Goal: Task Accomplishment & Management: Use online tool/utility

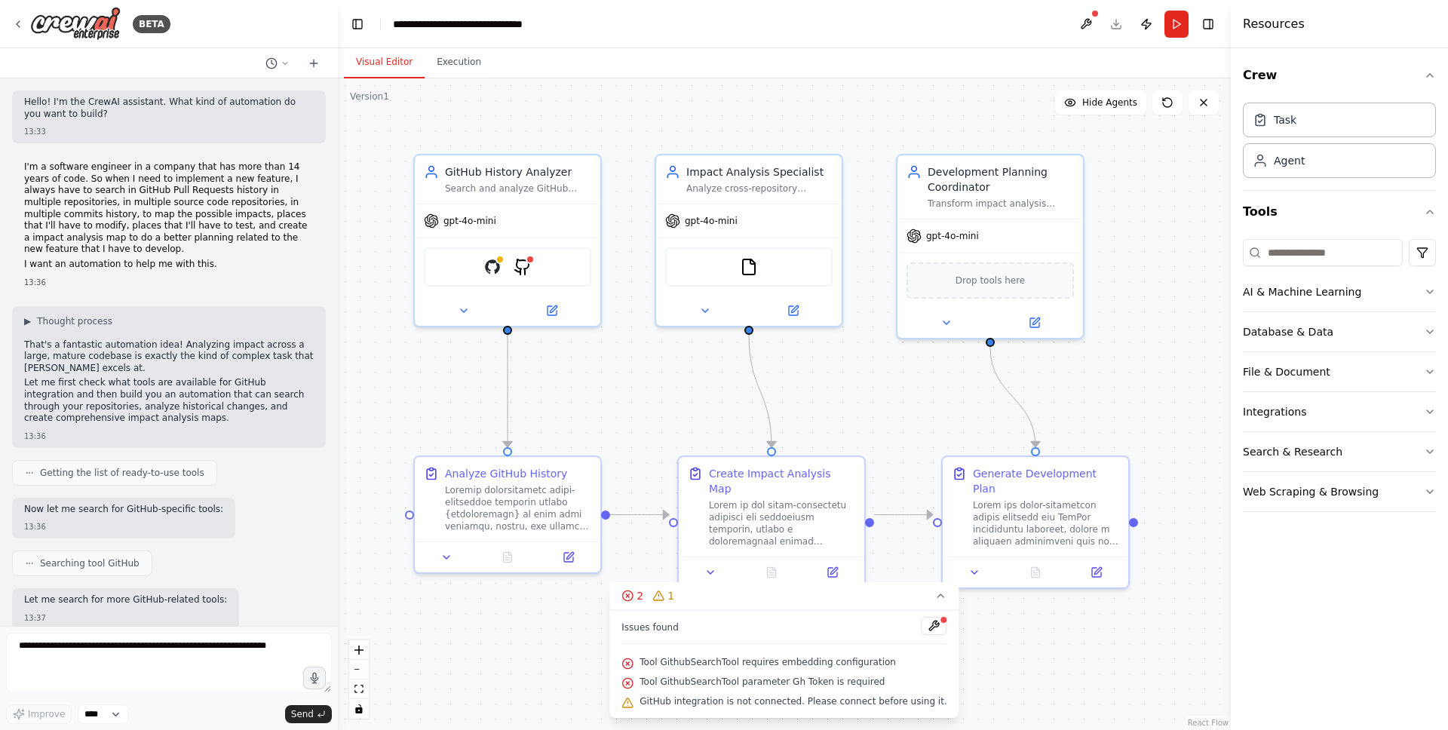
scroll to position [6872, 0]
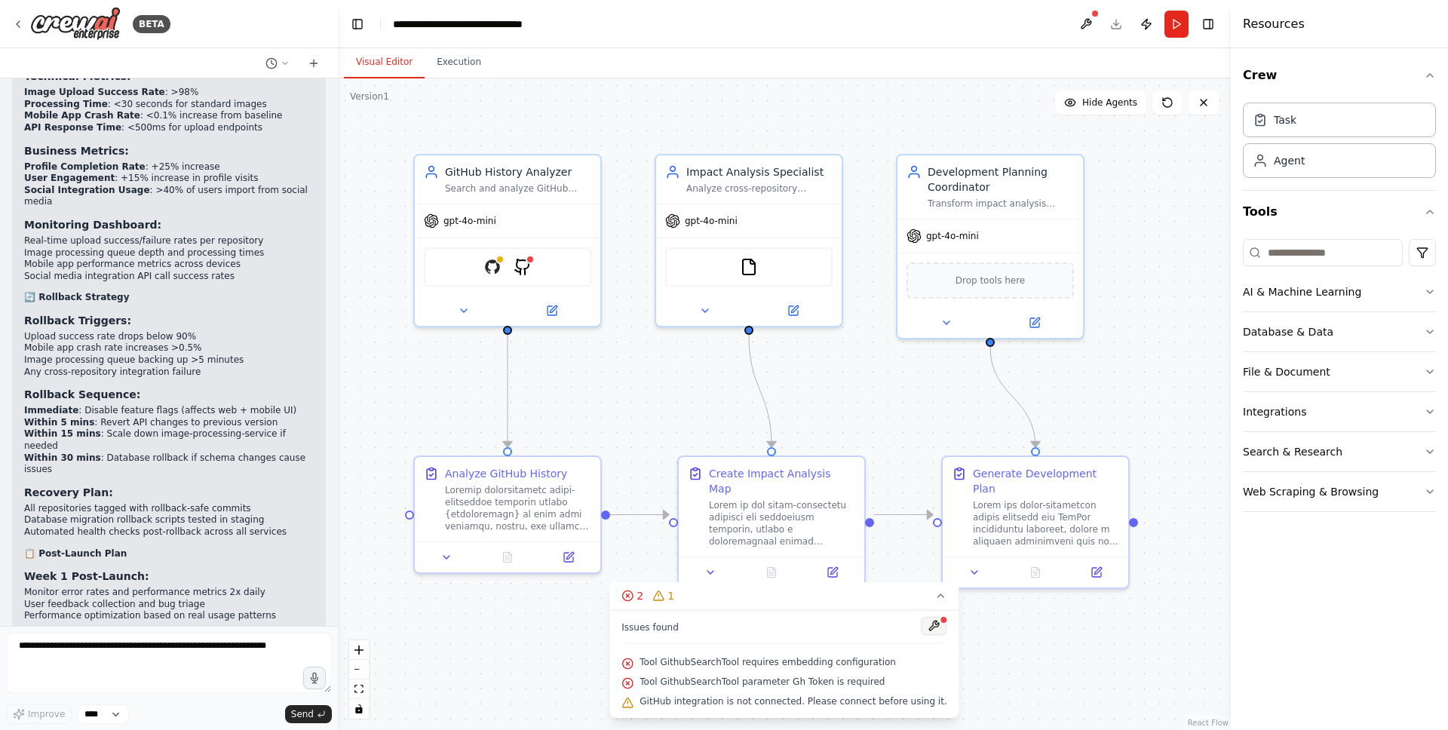
click at [926, 625] on button at bounding box center [934, 626] width 26 height 18
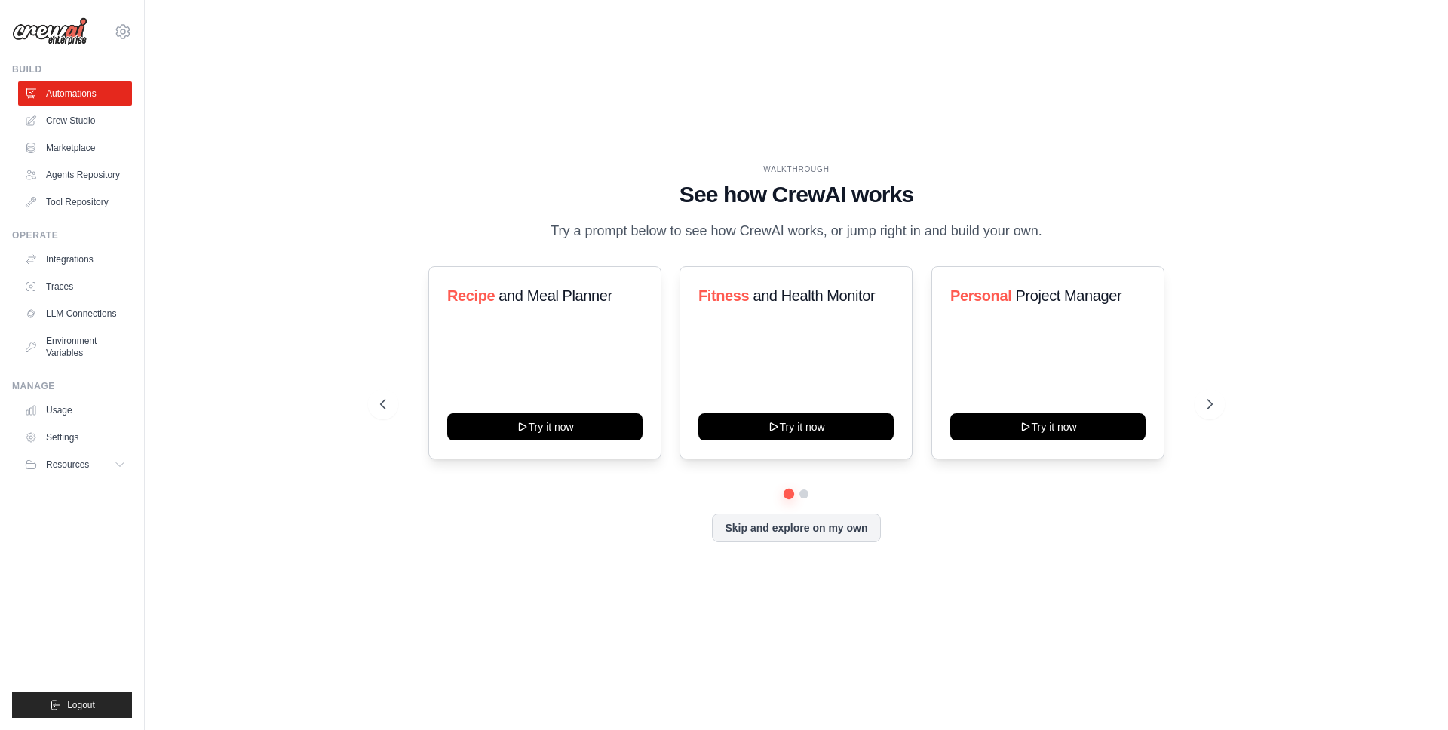
click at [35, 41] on img at bounding box center [49, 31] width 75 height 29
click at [60, 110] on link "Crew Studio" at bounding box center [77, 121] width 114 height 24
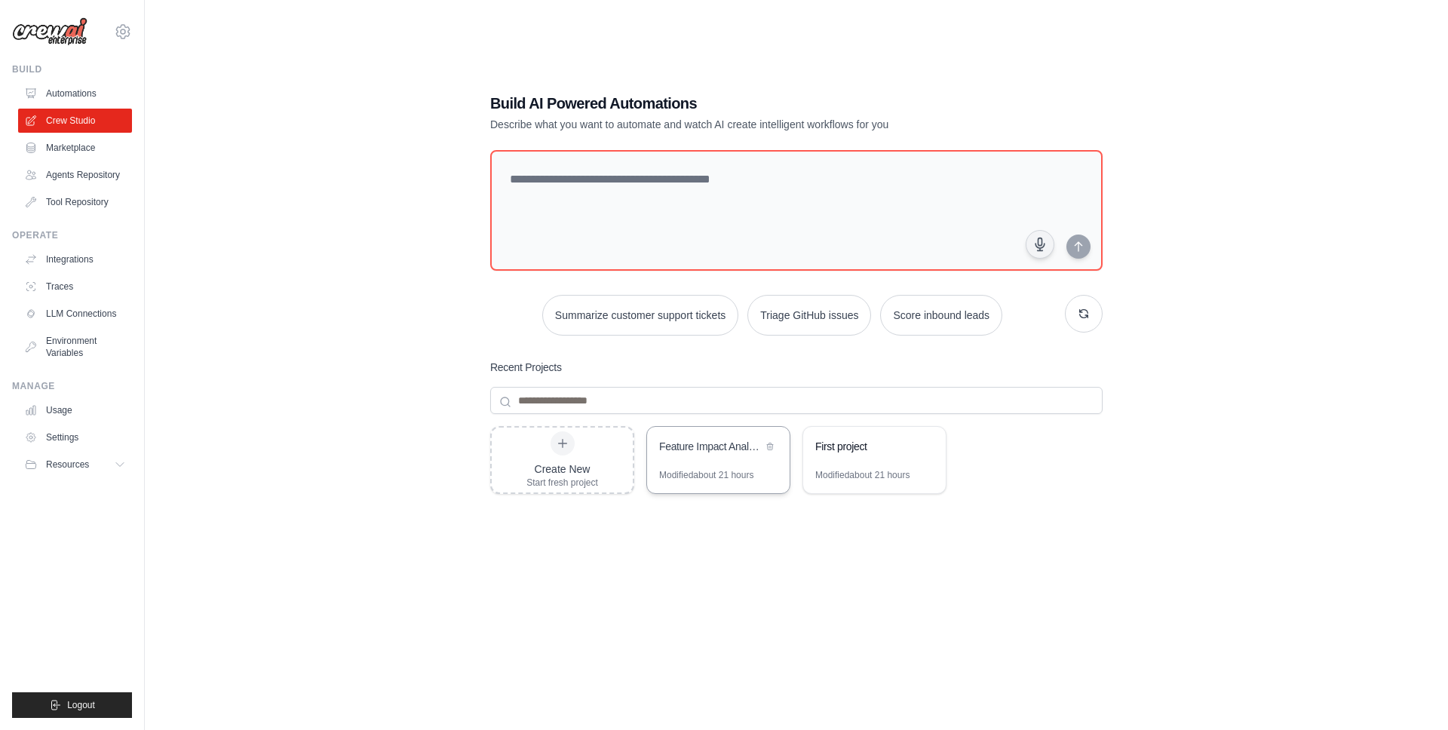
click at [689, 454] on div "Feature Impact Analysis Automation" at bounding box center [710, 448] width 103 height 18
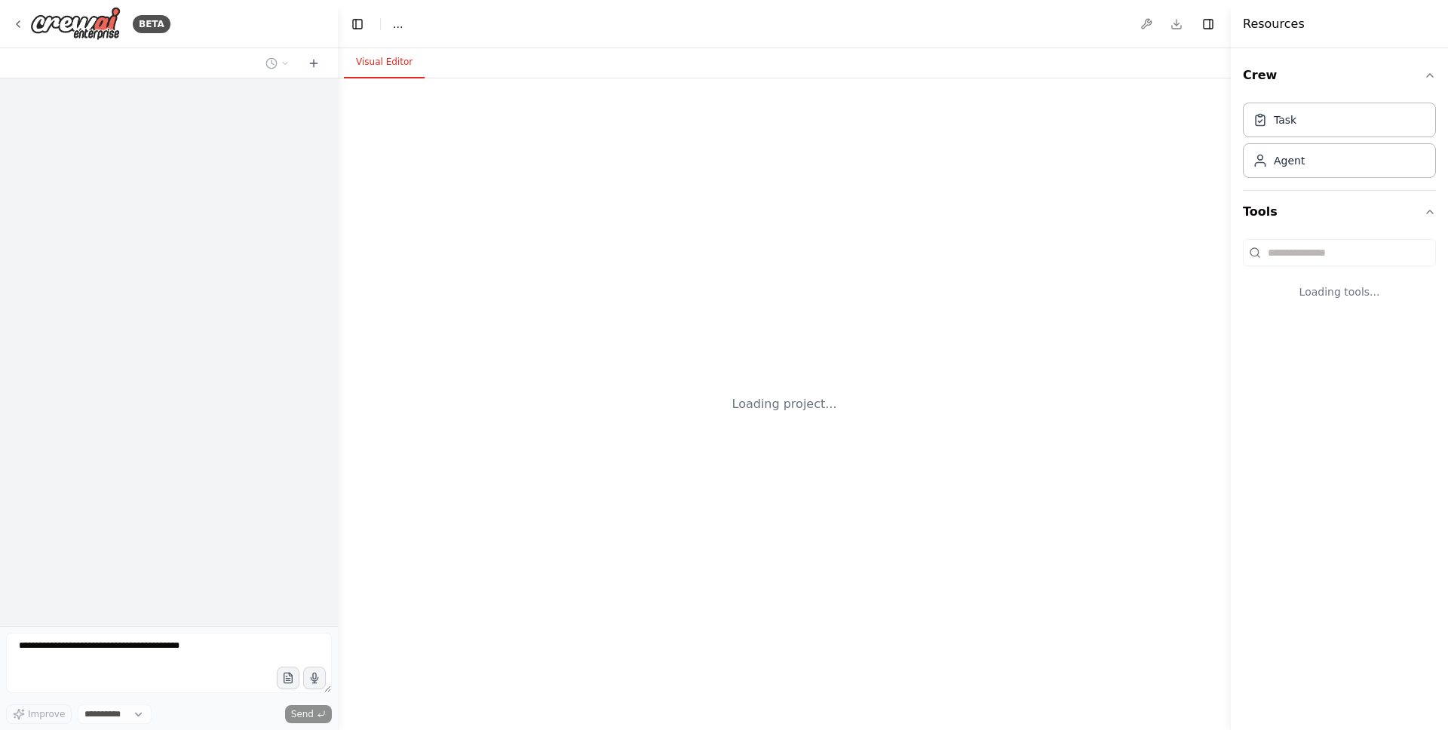
select select "****"
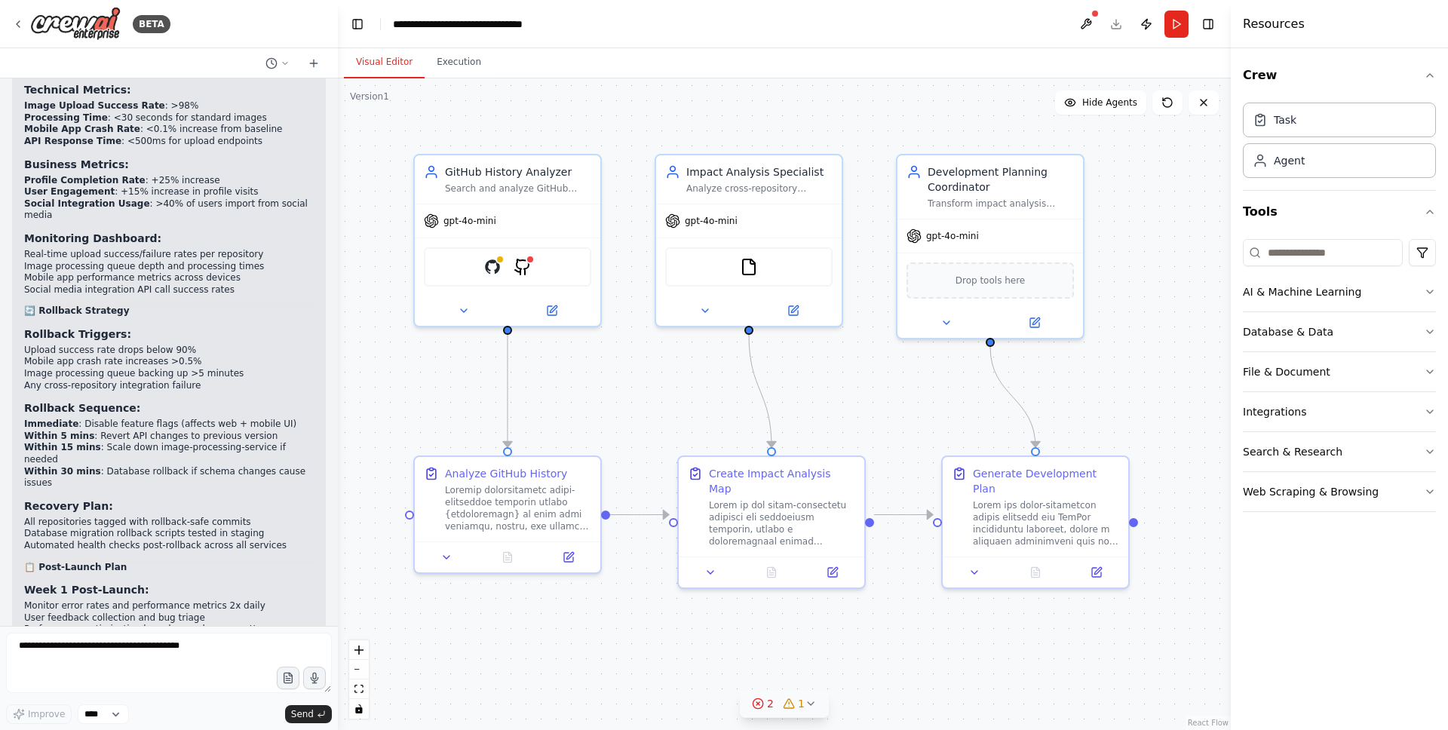
click at [756, 701] on icon at bounding box center [758, 704] width 12 height 12
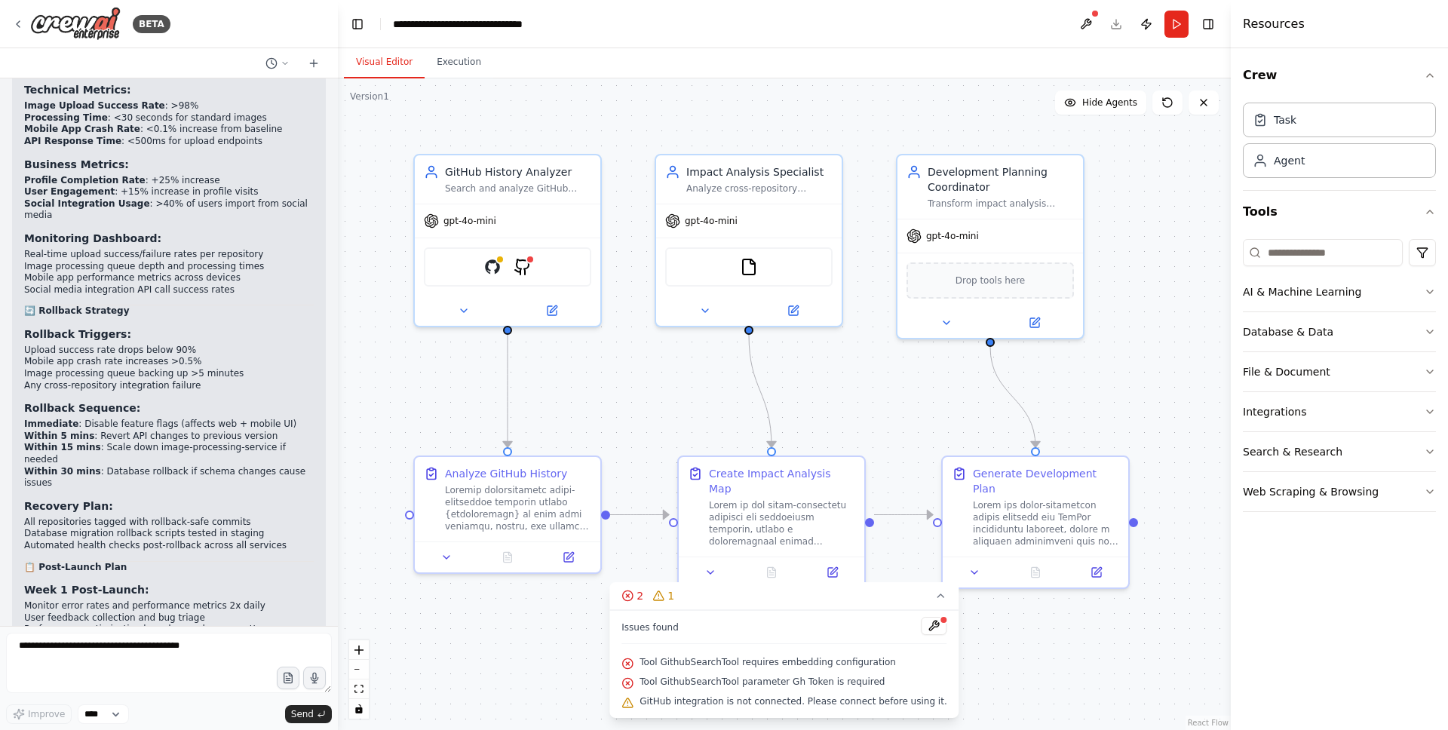
scroll to position [6836, 0]
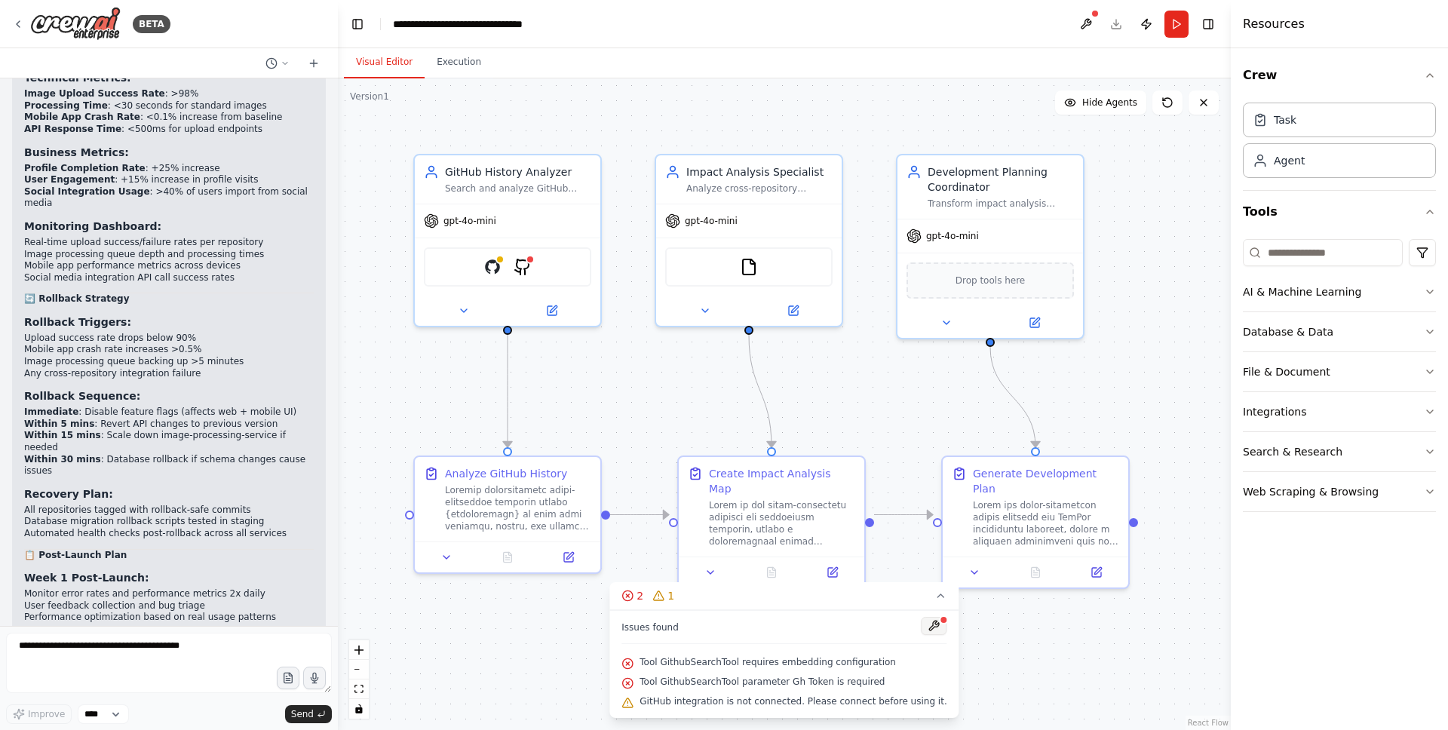
click at [924, 624] on button at bounding box center [934, 626] width 26 height 18
click at [498, 264] on img at bounding box center [492, 264] width 18 height 18
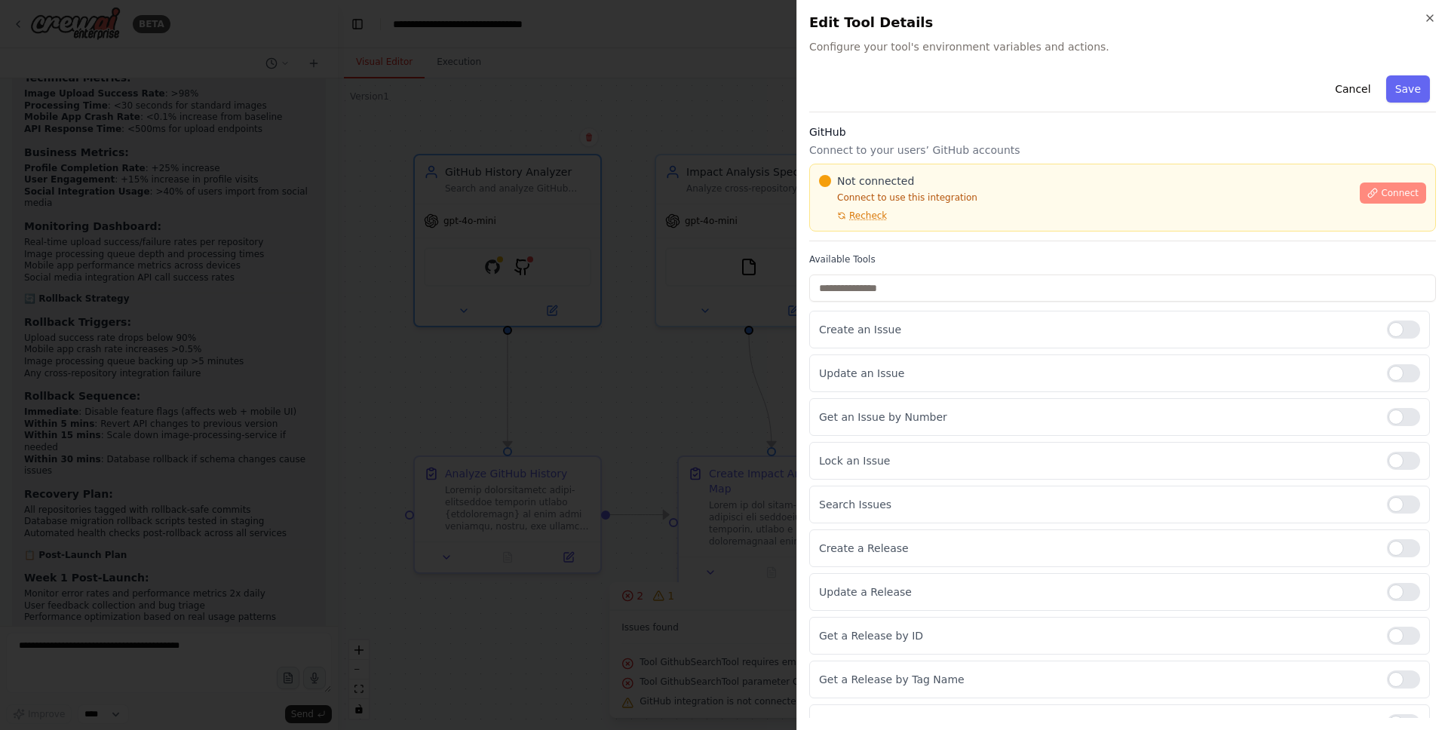
click at [1372, 196] on icon at bounding box center [1372, 193] width 11 height 11
click at [894, 247] on div "Cancel Save GitHub Connect to your users’ GitHub accounts Not connected Connect…" at bounding box center [1122, 405] width 627 height 673
click at [608, 307] on div at bounding box center [724, 365] width 1448 height 730
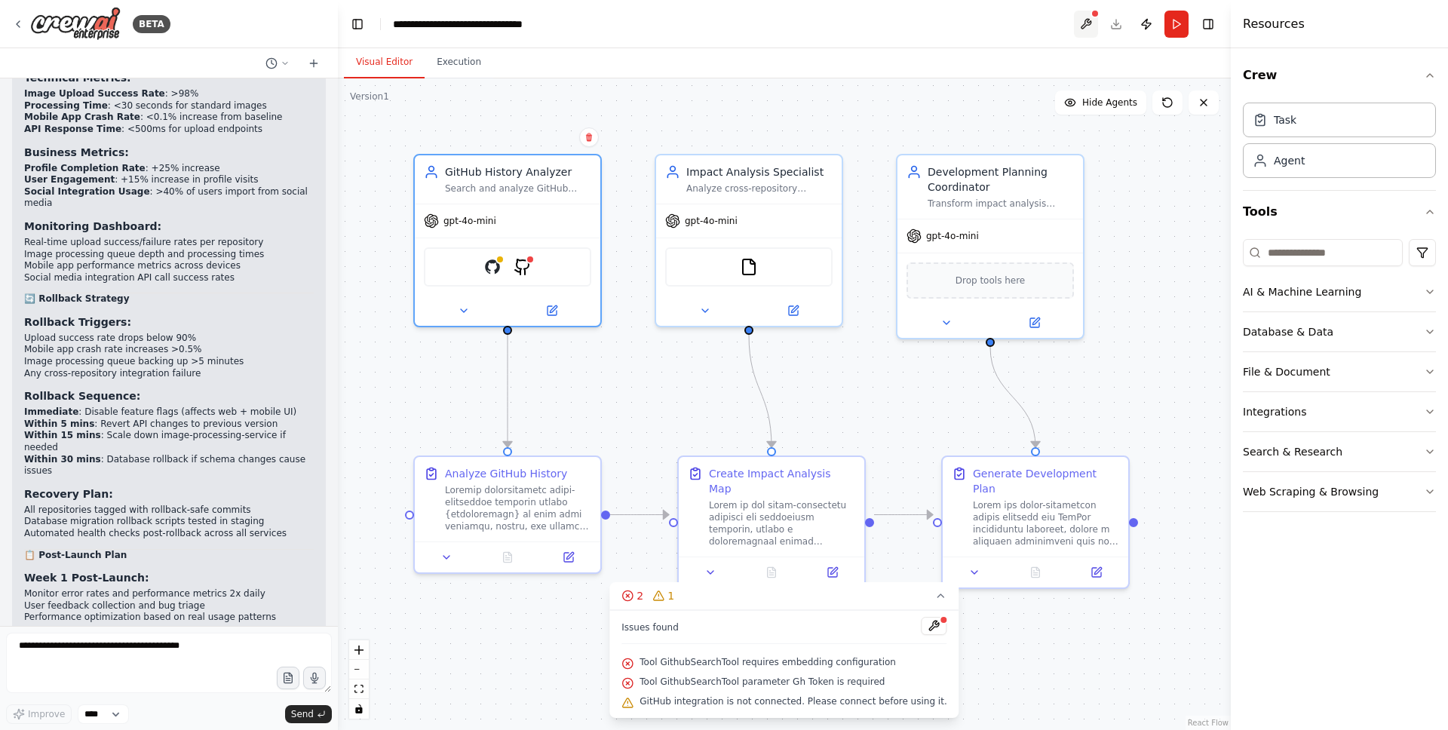
click at [1091, 30] on button at bounding box center [1086, 24] width 24 height 27
click at [1108, 39] on header "**********" at bounding box center [784, 24] width 893 height 48
click at [1116, 26] on header "**********" at bounding box center [784, 24] width 893 height 48
click at [1206, 24] on button "Toggle Right Sidebar" at bounding box center [1207, 24] width 21 height 21
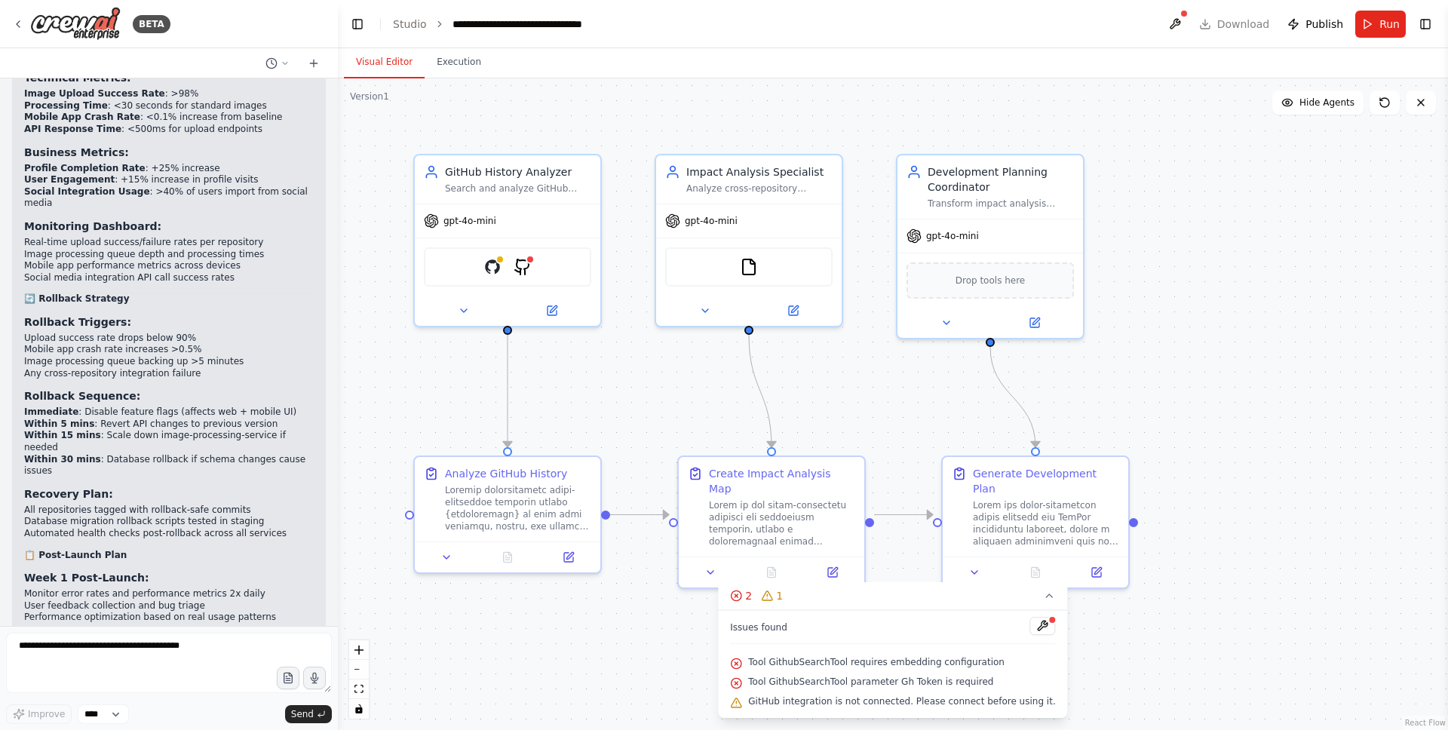
click at [1210, 26] on header "**********" at bounding box center [893, 24] width 1110 height 48
click at [1229, 26] on header "**********" at bounding box center [893, 24] width 1110 height 48
click at [1216, 28] on header "**********" at bounding box center [893, 24] width 1110 height 48
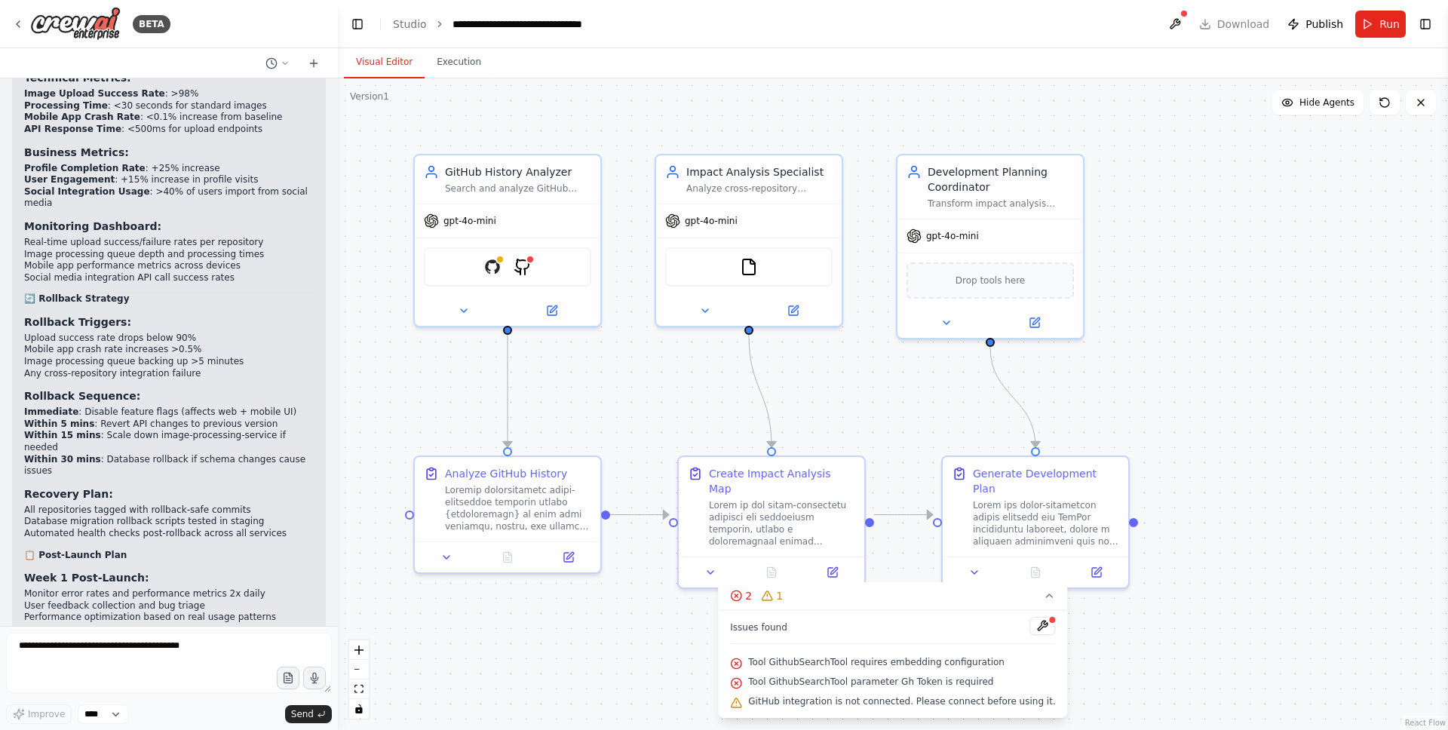
click at [1210, 27] on header "**********" at bounding box center [893, 24] width 1110 height 48
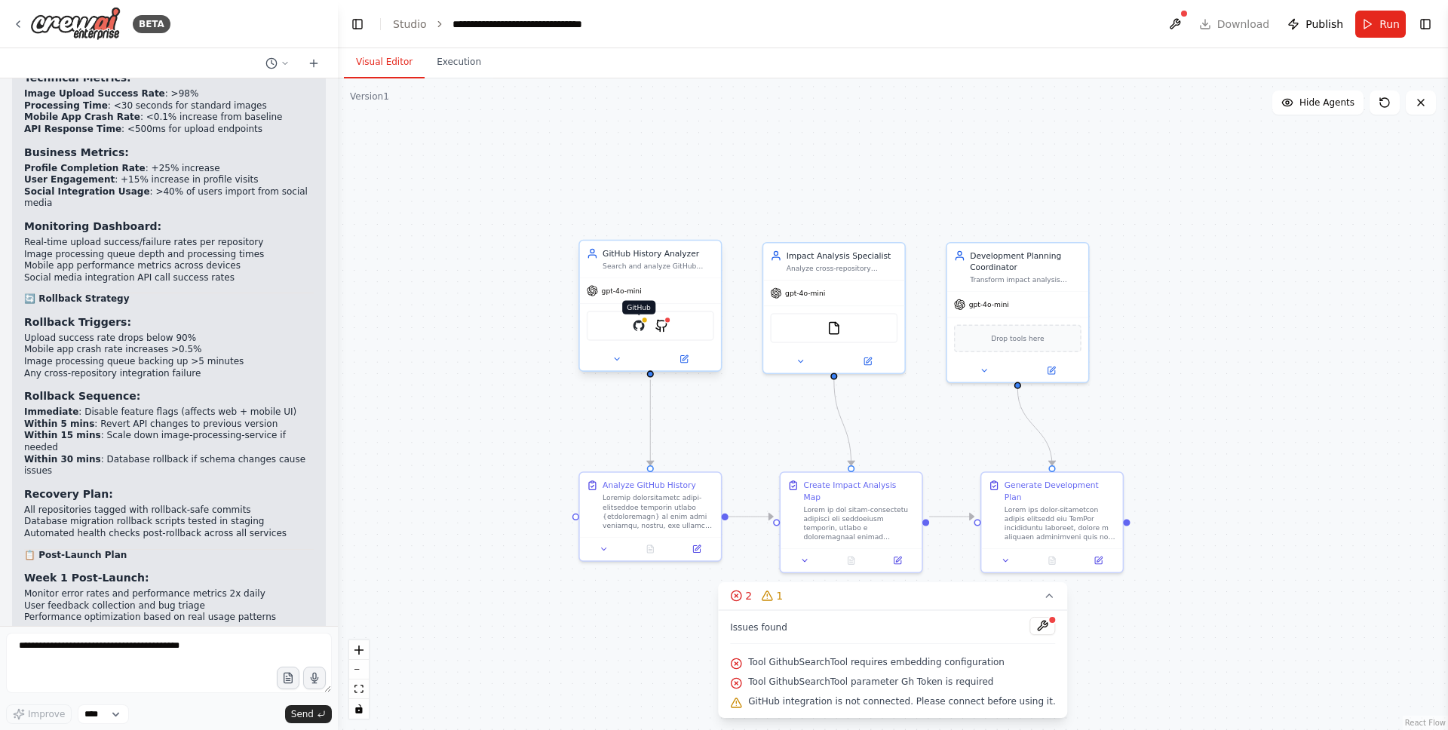
click at [636, 325] on img at bounding box center [639, 326] width 14 height 14
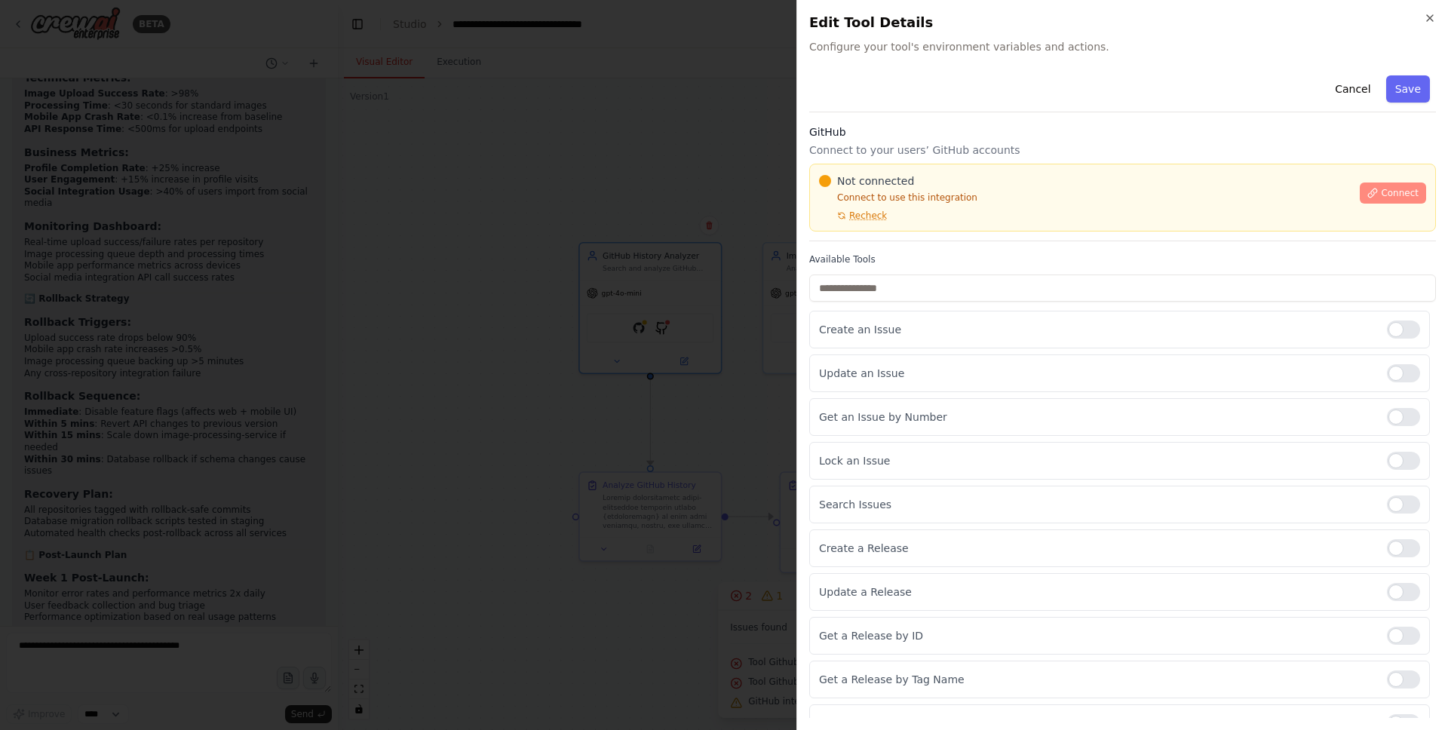
click at [1377, 189] on icon at bounding box center [1373, 193] width 8 height 8
click at [908, 239] on div "GitHub Connect to your users’ GitHub accounts Not connected Connect to use this…" at bounding box center [1122, 182] width 627 height 117
click at [619, 304] on div at bounding box center [724, 365] width 1448 height 730
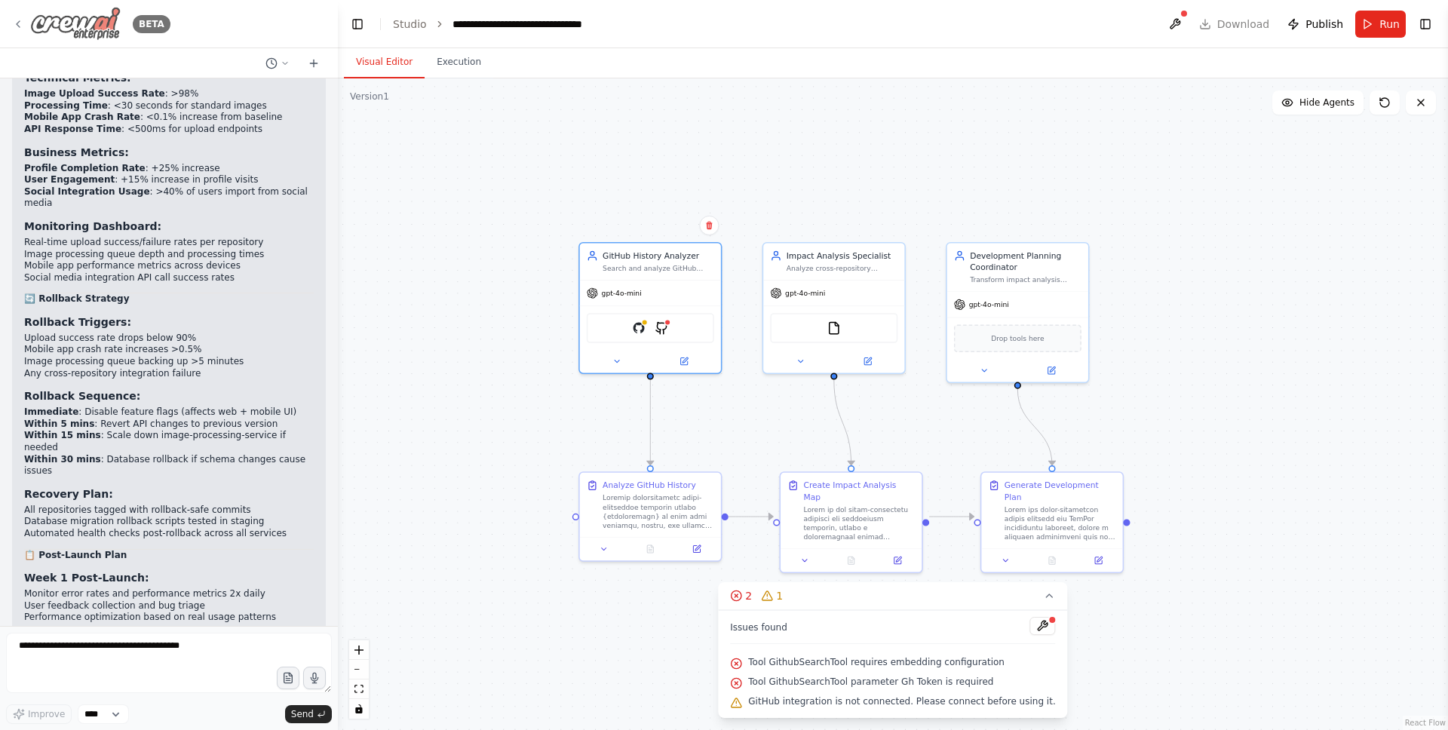
click at [86, 28] on img at bounding box center [75, 24] width 90 height 34
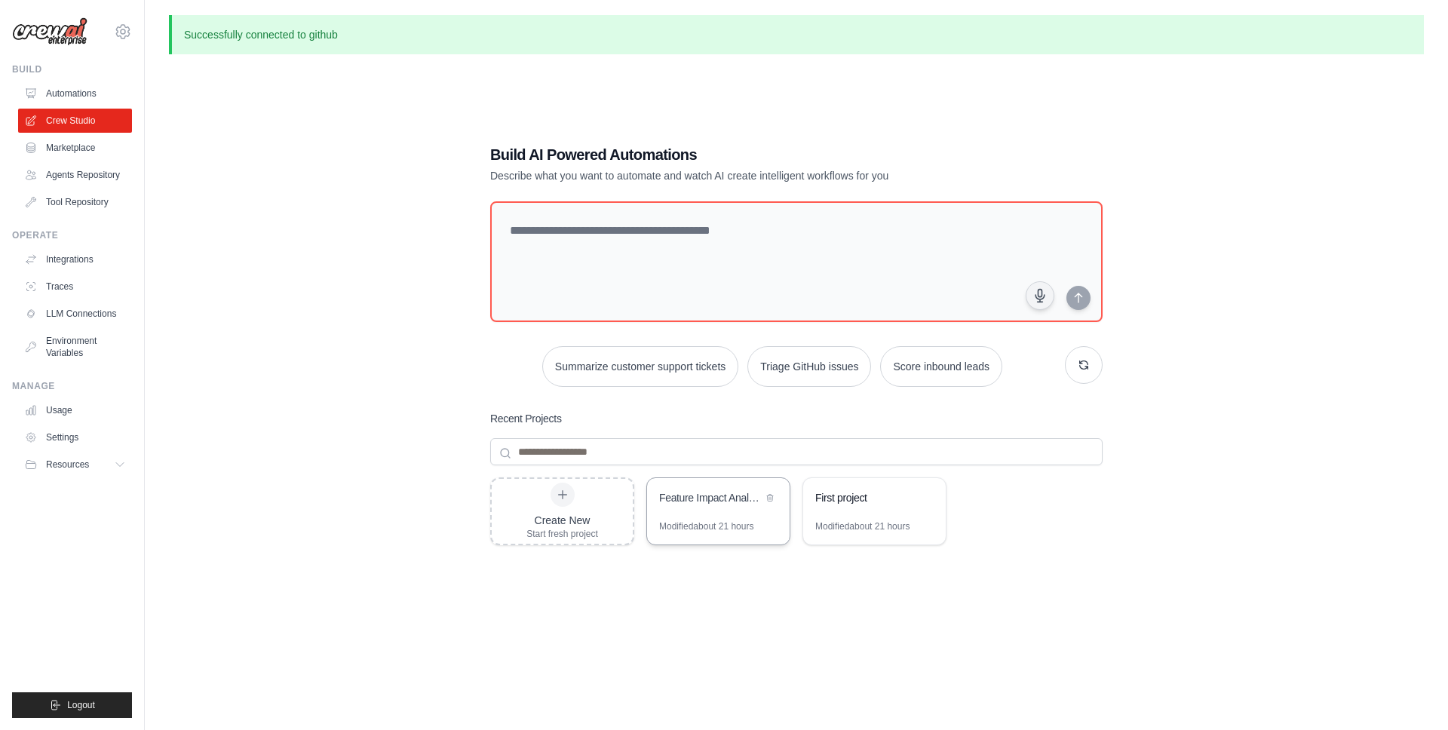
click at [700, 488] on div "Feature Impact Analysis Automation" at bounding box center [718, 499] width 143 height 42
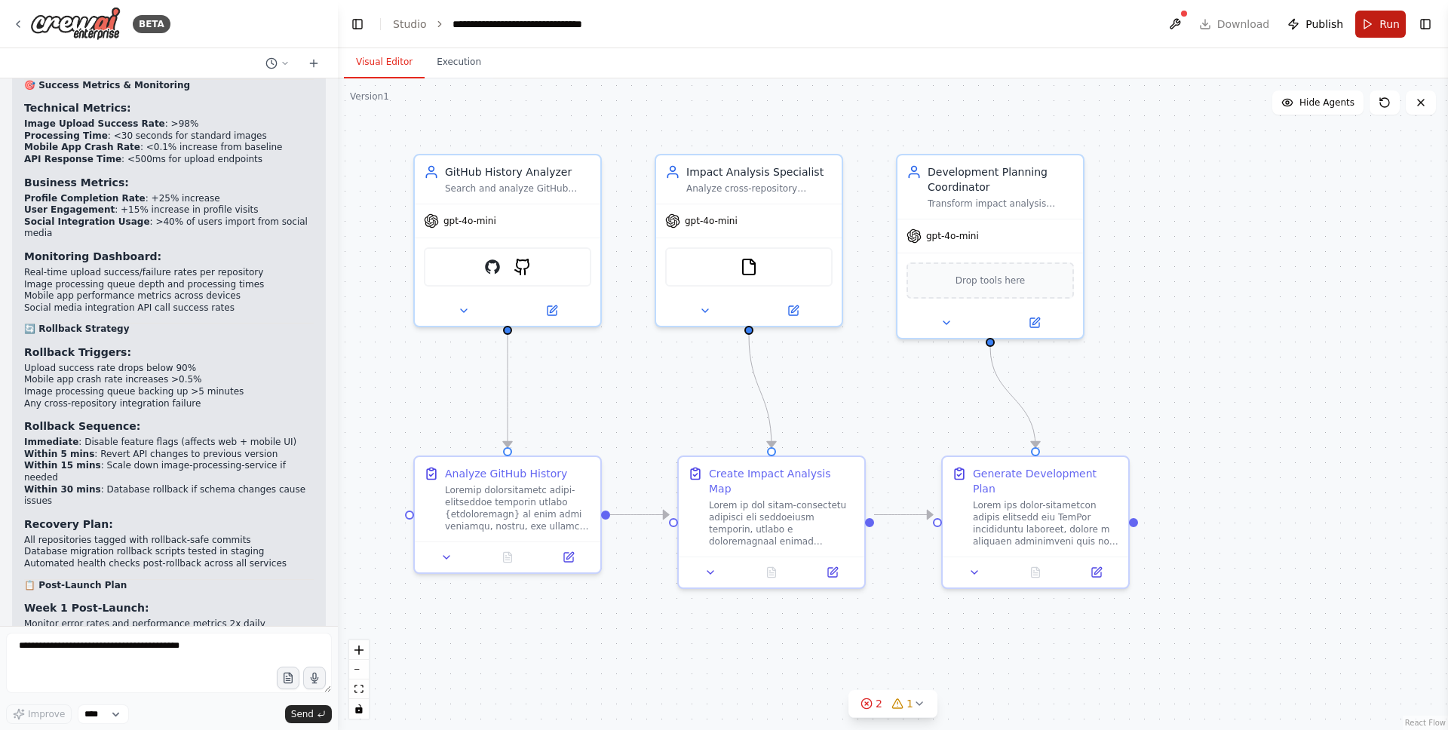
scroll to position [6836, 0]
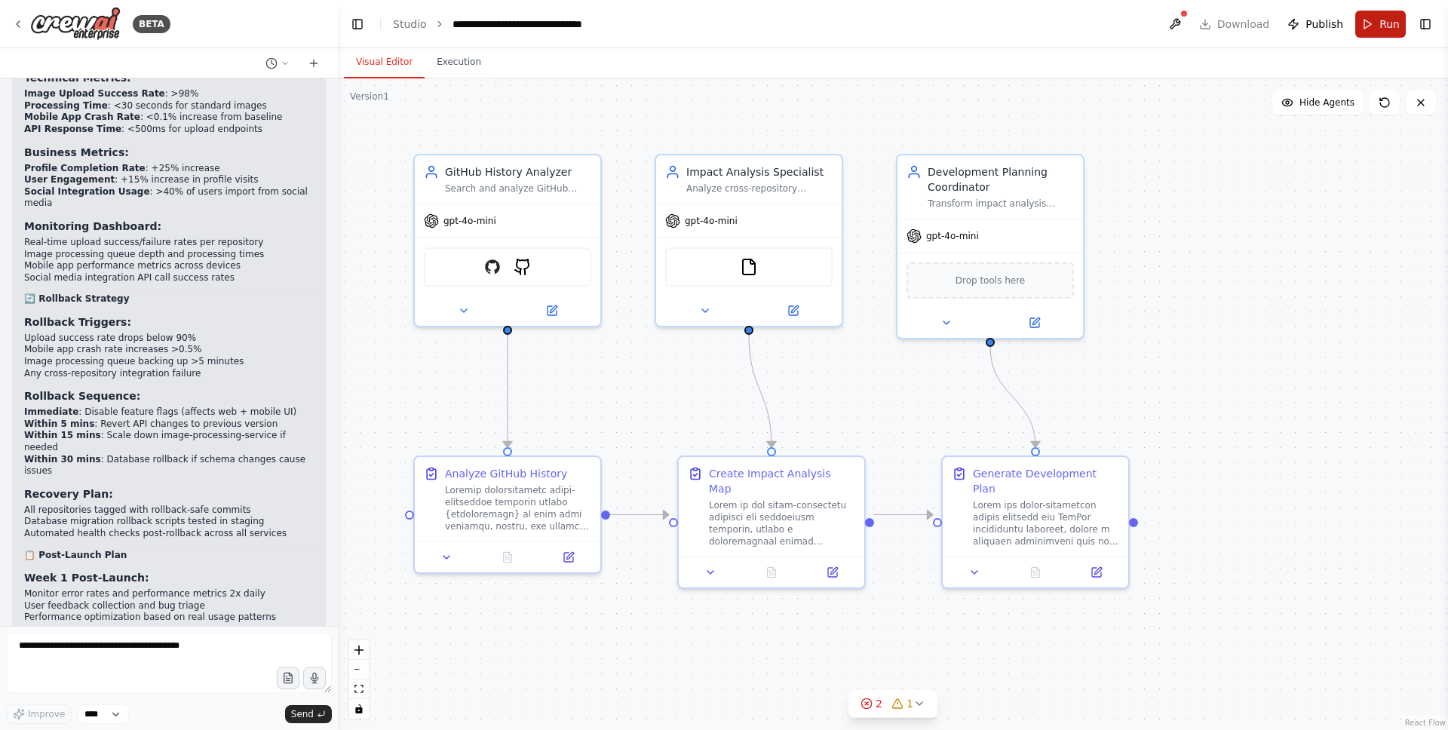
click at [1364, 23] on button "Run" at bounding box center [1380, 24] width 51 height 27
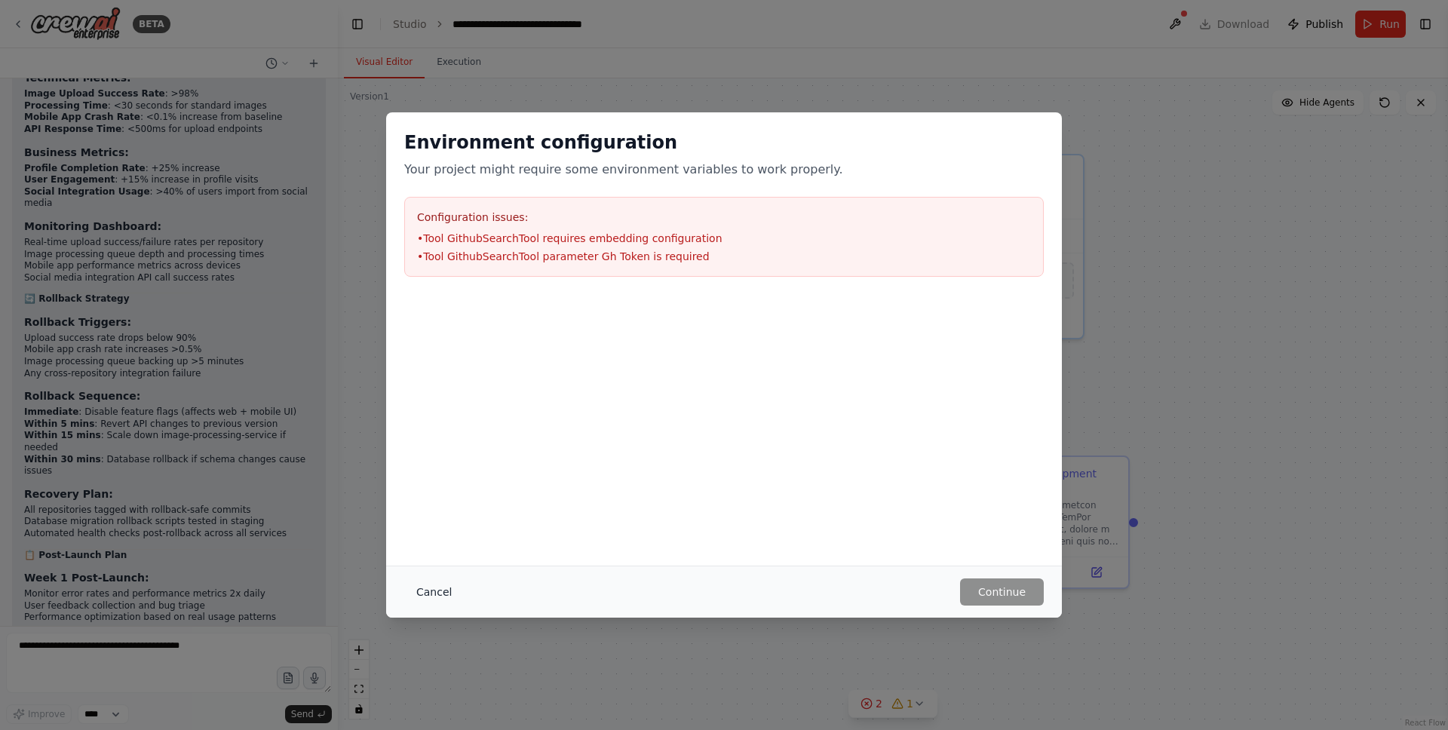
click at [441, 592] on button "Cancel" at bounding box center [434, 591] width 60 height 27
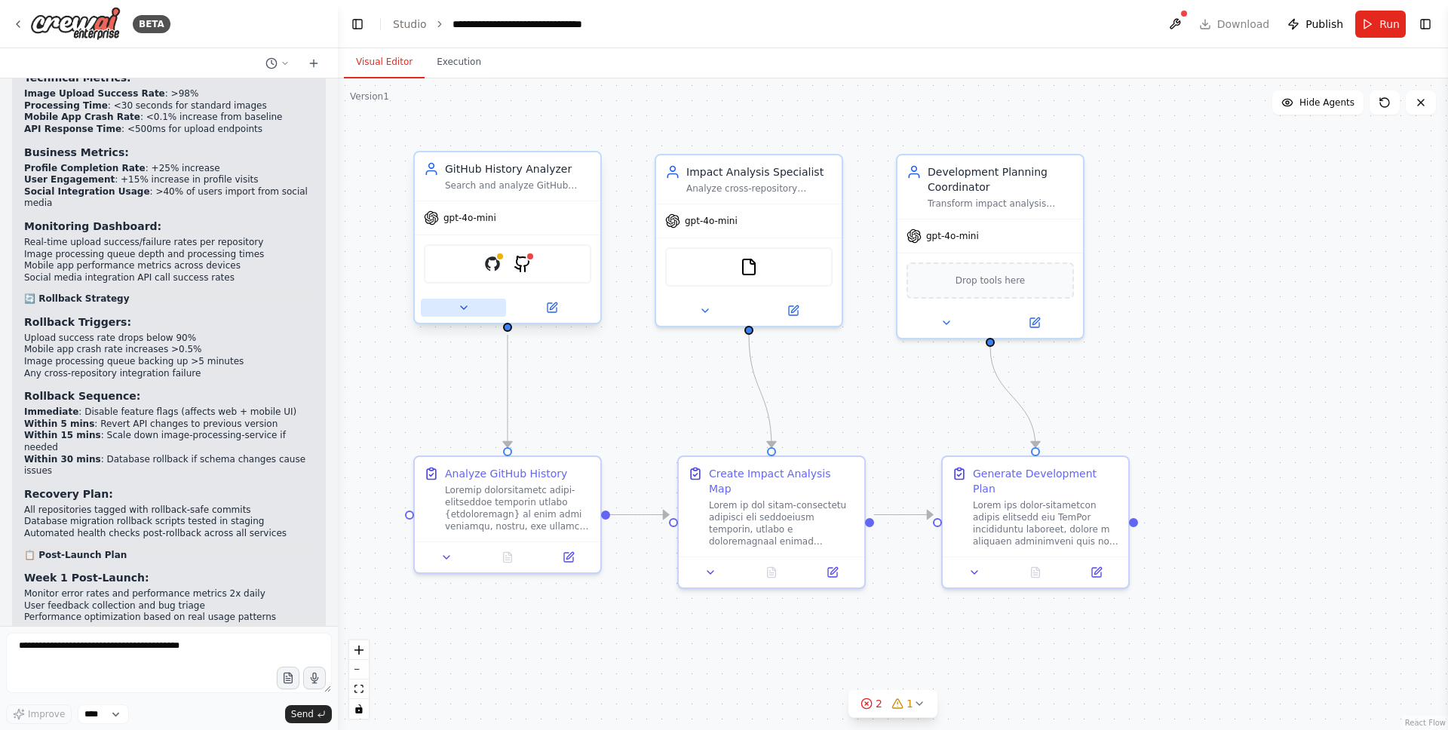
click at [461, 313] on icon at bounding box center [464, 308] width 12 height 12
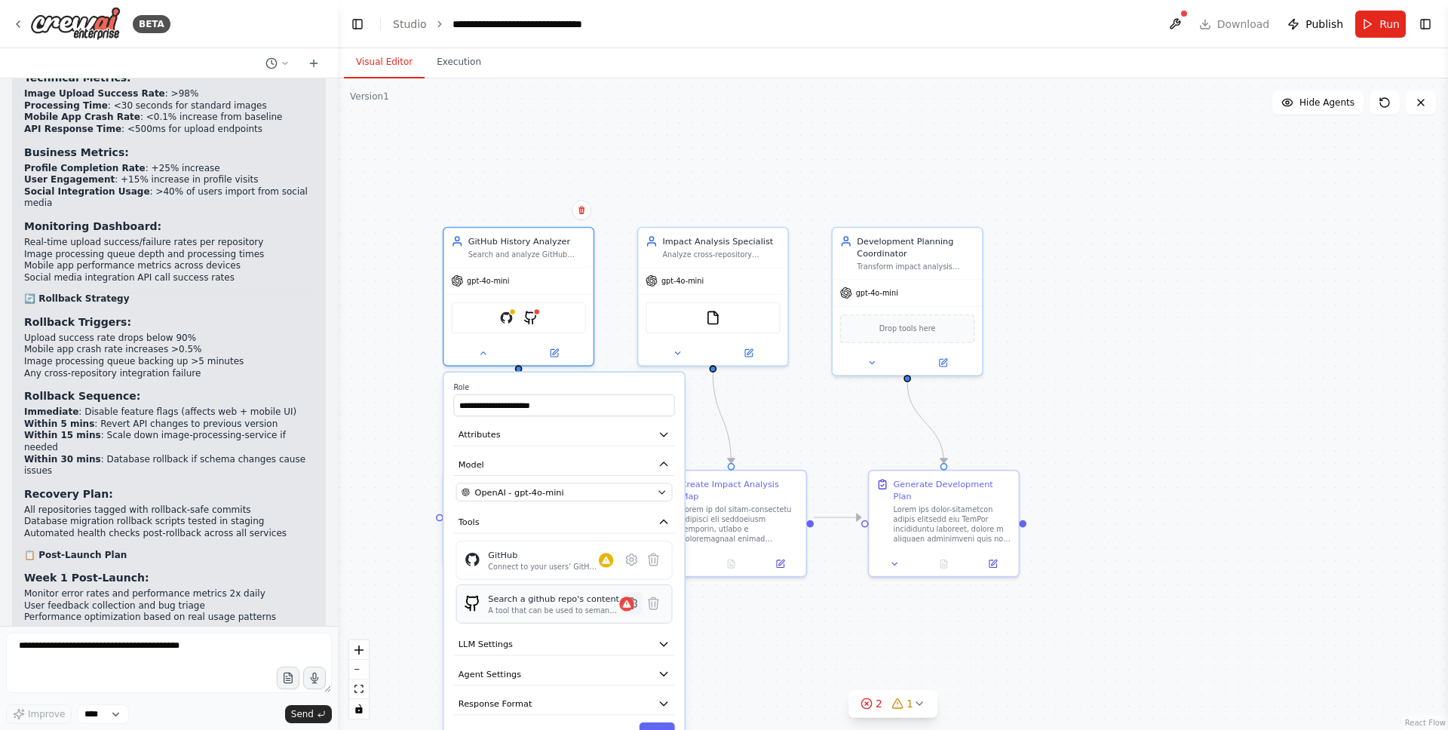
click at [634, 607] on icon at bounding box center [631, 603] width 11 height 11
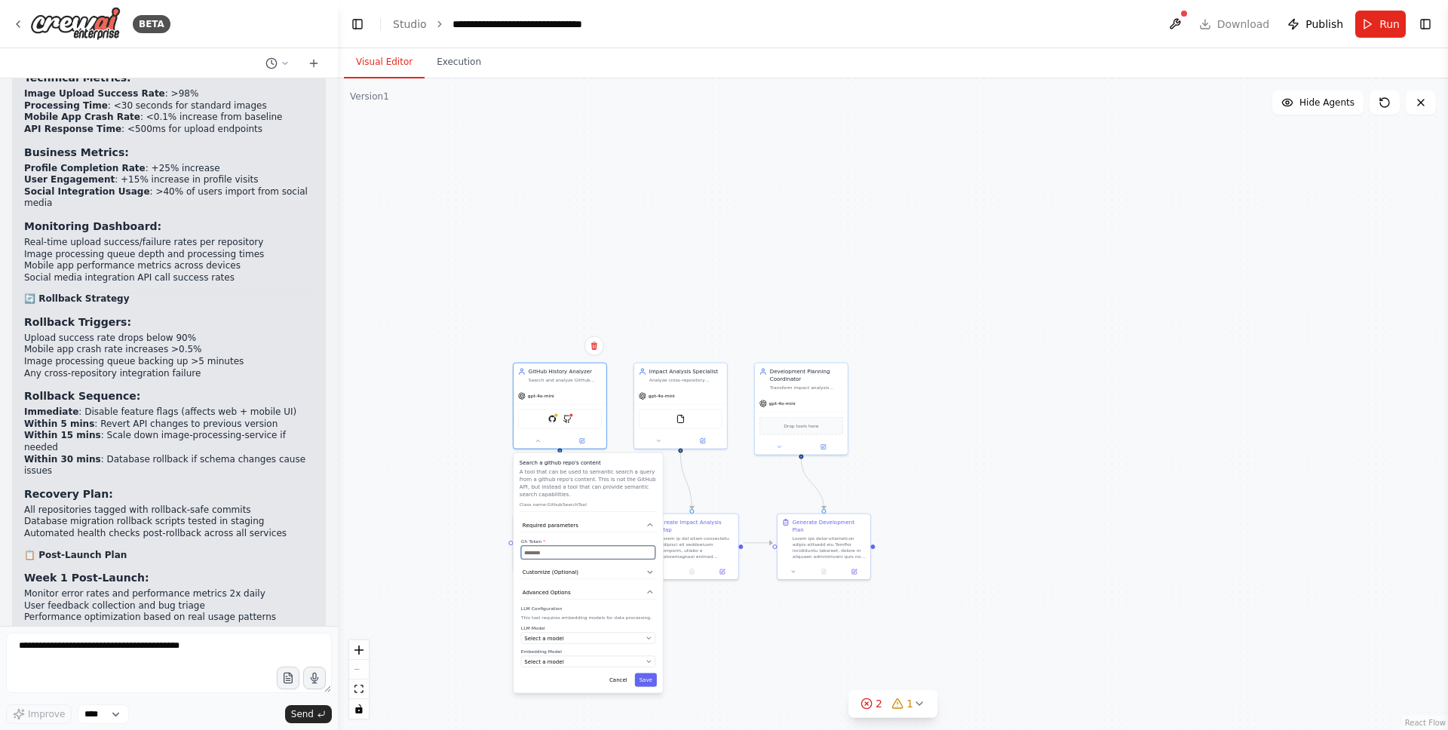
click at [544, 554] on input "text" at bounding box center [588, 553] width 134 height 14
click at [552, 418] on img at bounding box center [551, 417] width 9 height 9
click at [569, 416] on img at bounding box center [567, 417] width 9 height 9
click at [551, 419] on img at bounding box center [551, 417] width 9 height 9
click at [564, 418] on img at bounding box center [567, 417] width 9 height 9
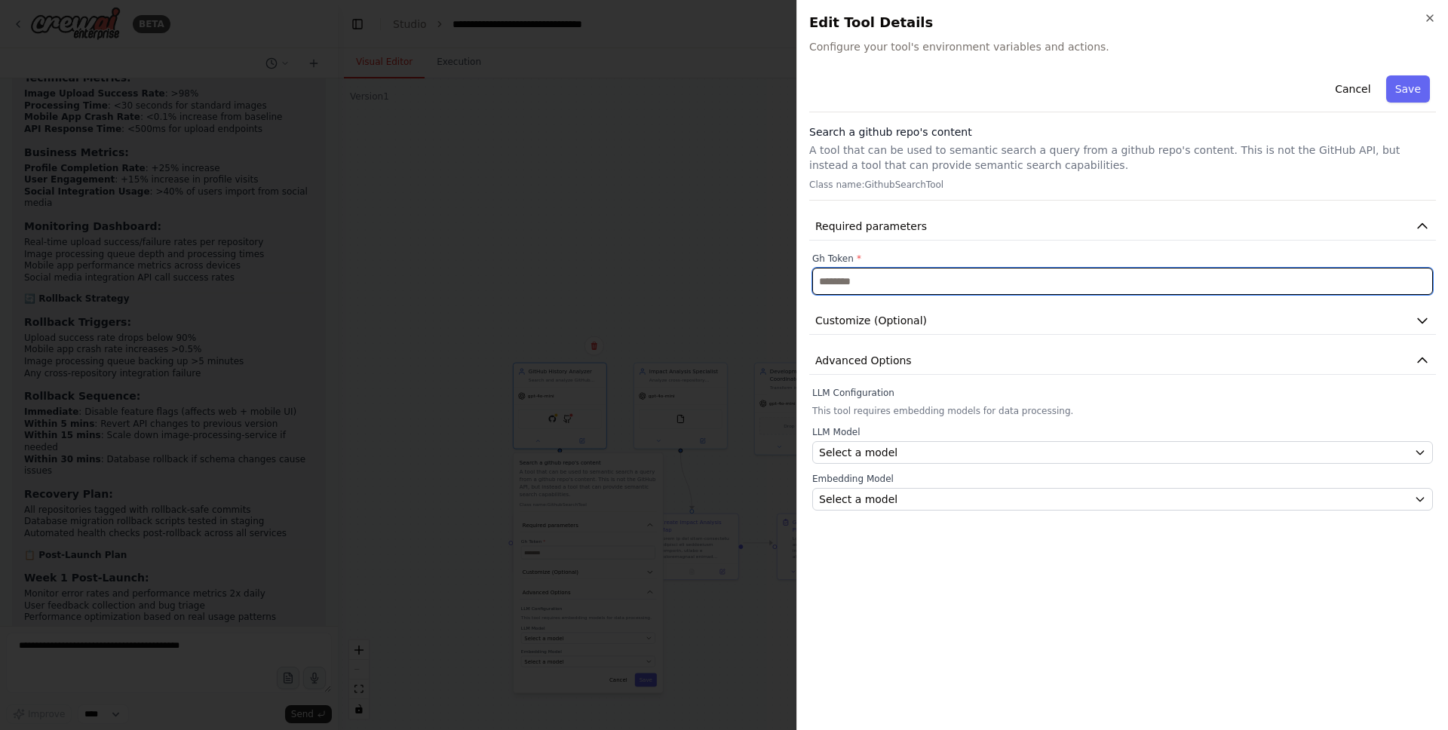
click at [858, 285] on input "text" at bounding box center [1122, 281] width 621 height 27
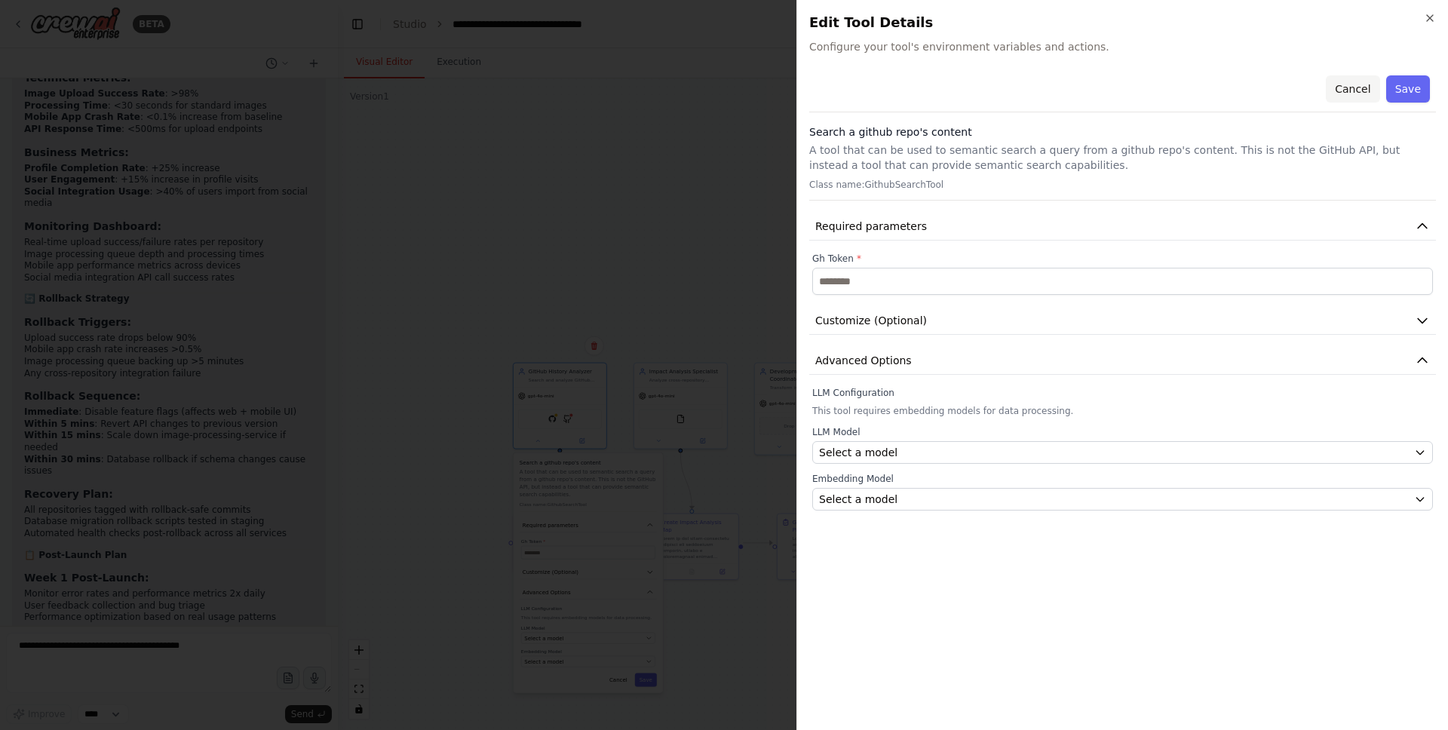
click at [1357, 90] on button "Cancel" at bounding box center [1353, 88] width 54 height 27
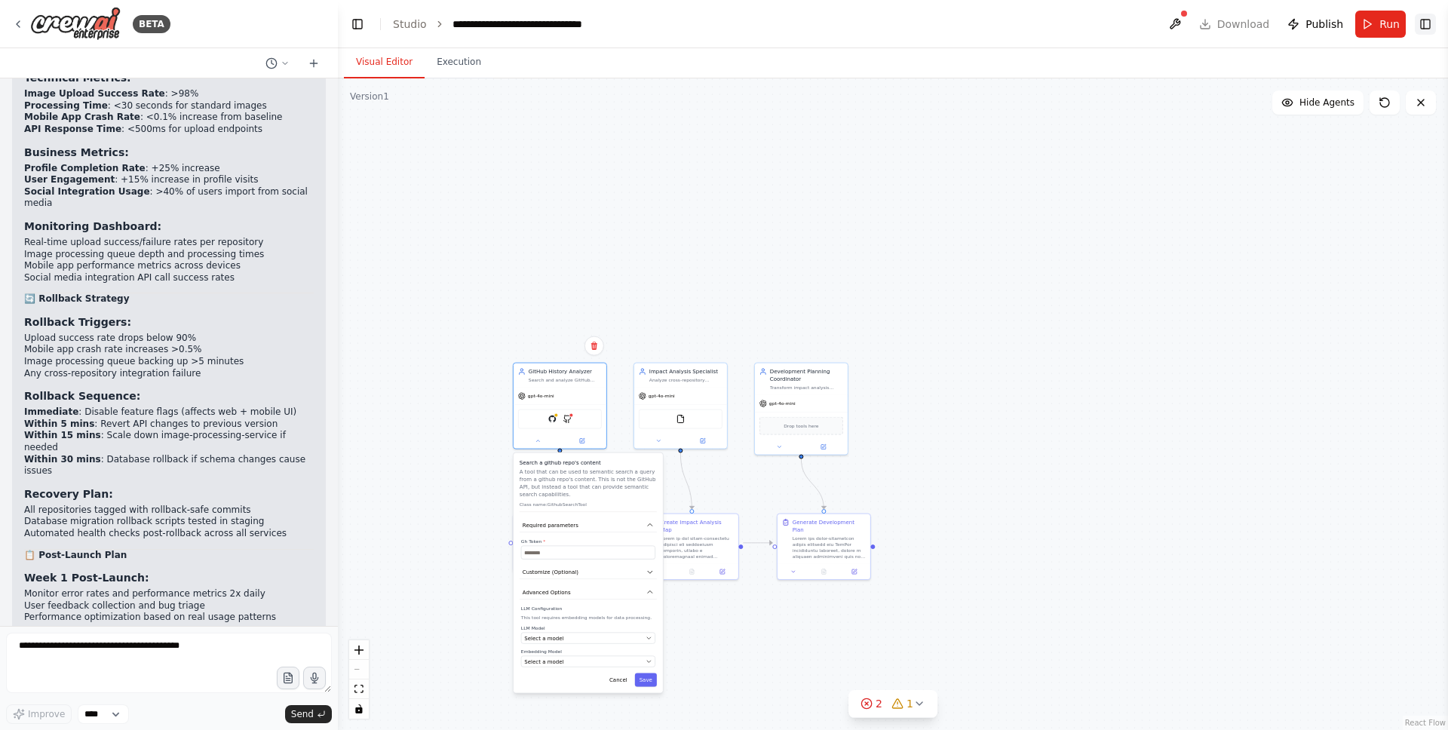
click at [1424, 26] on button "Toggle Right Sidebar" at bounding box center [1425, 24] width 21 height 21
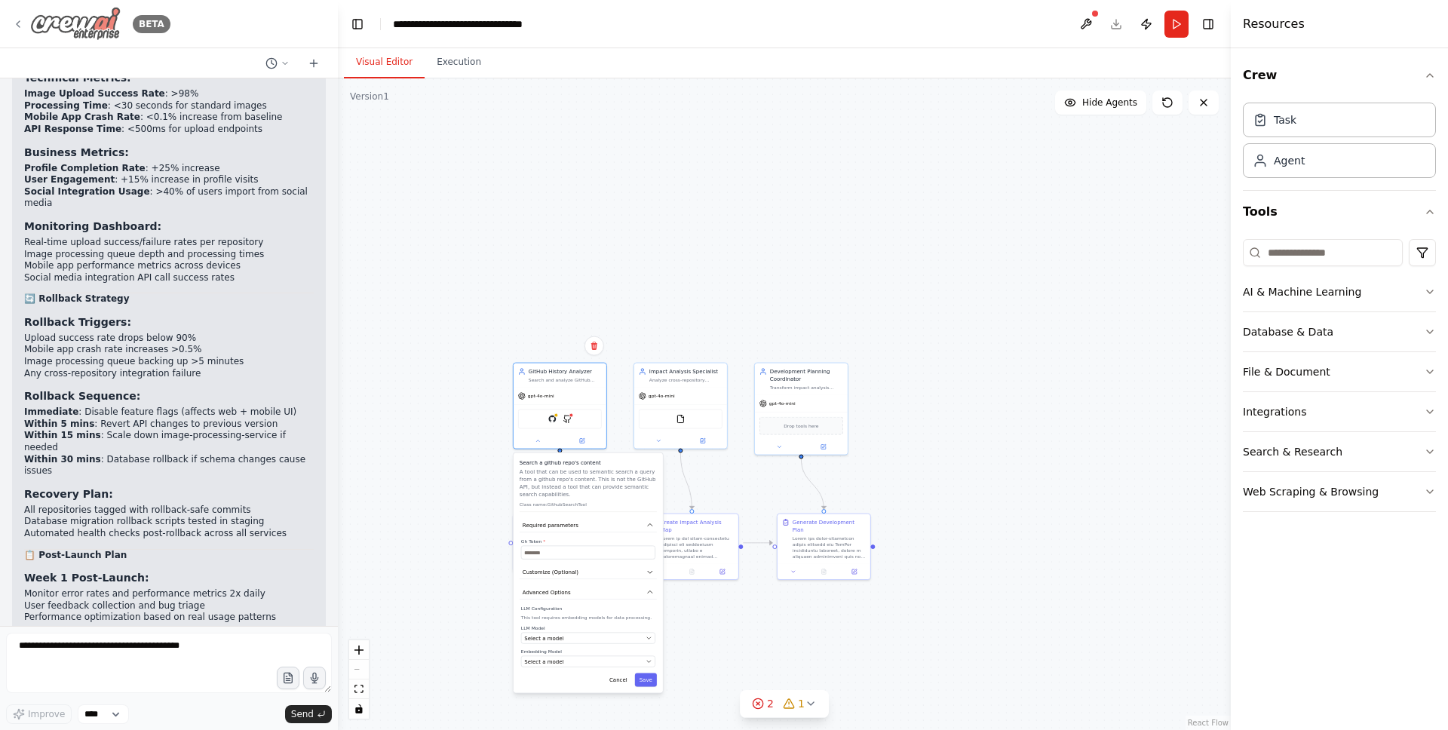
click at [106, 23] on img at bounding box center [75, 24] width 90 height 34
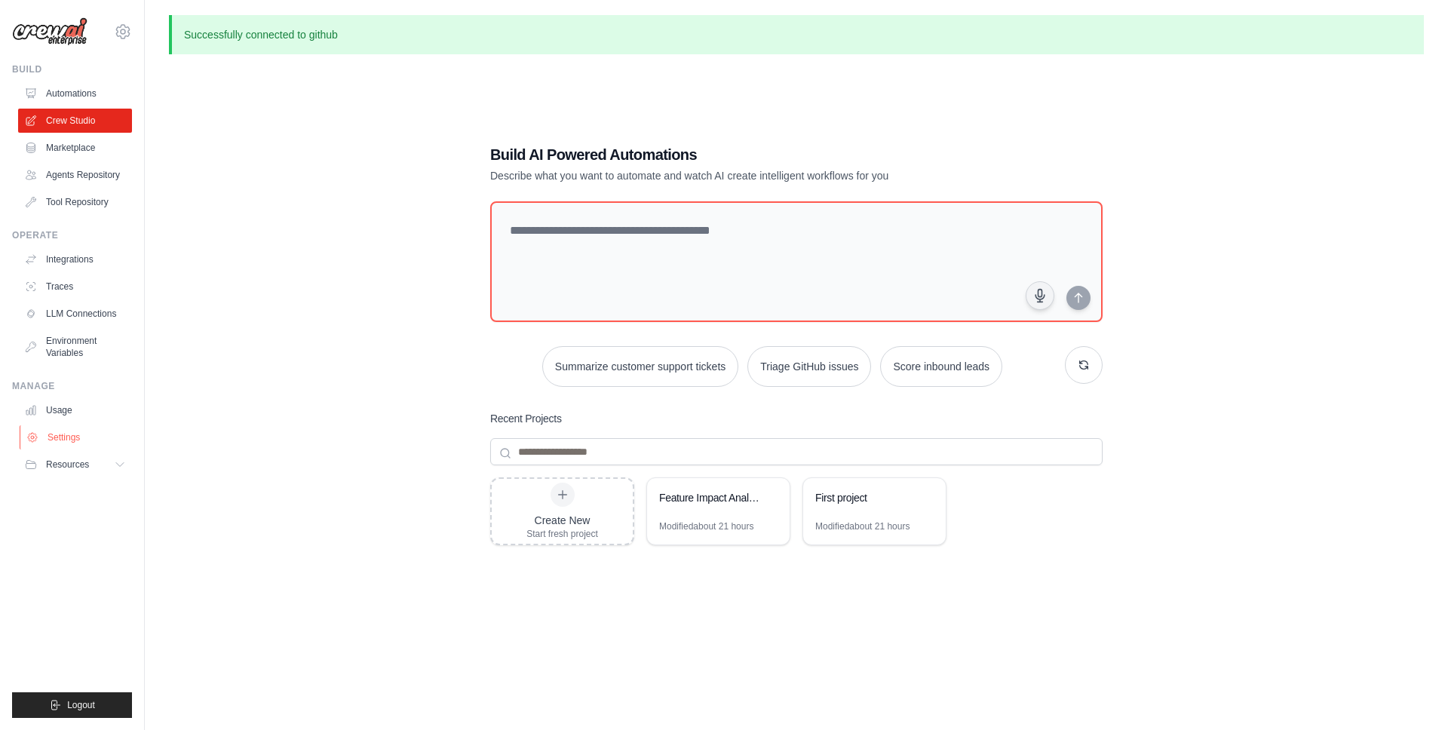
click at [84, 431] on link "Settings" at bounding box center [77, 437] width 114 height 24
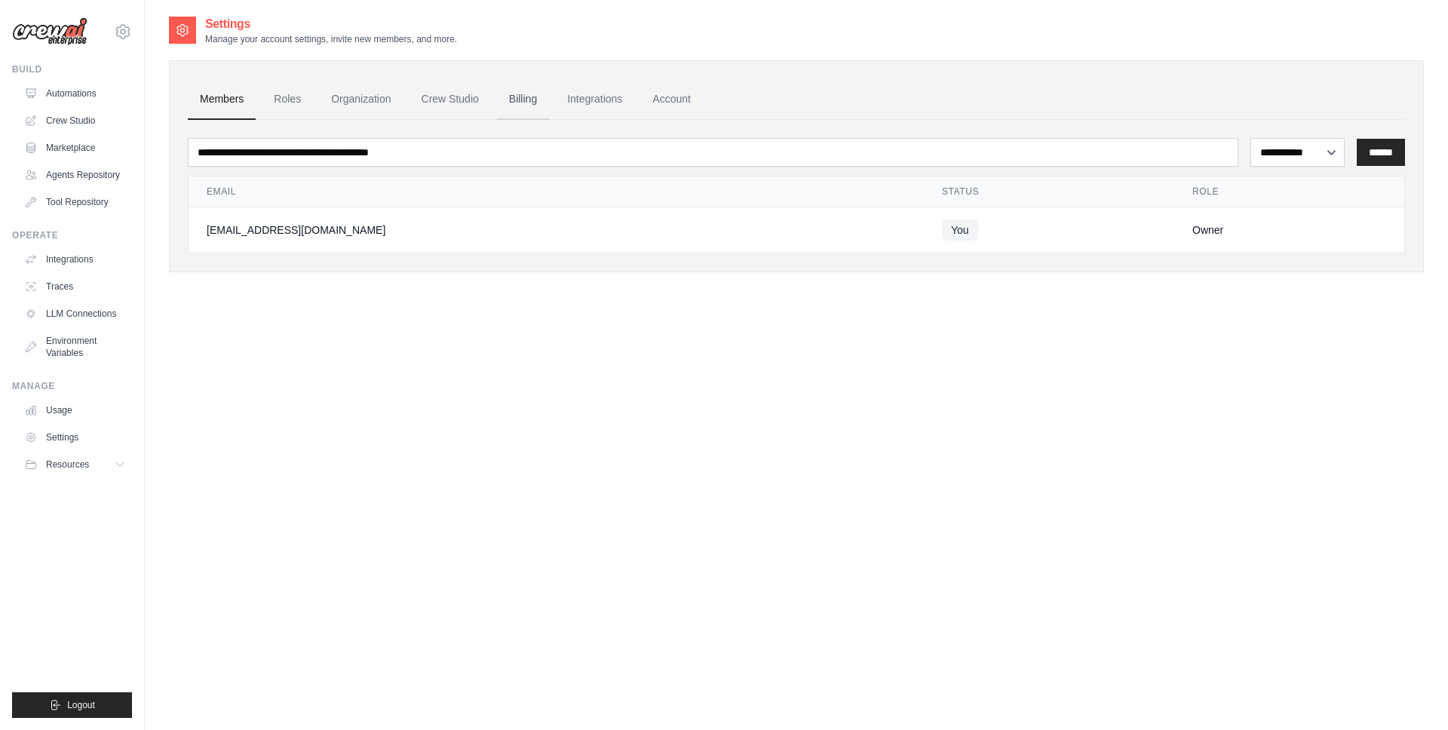
click at [543, 105] on link "Billing" at bounding box center [523, 99] width 52 height 41
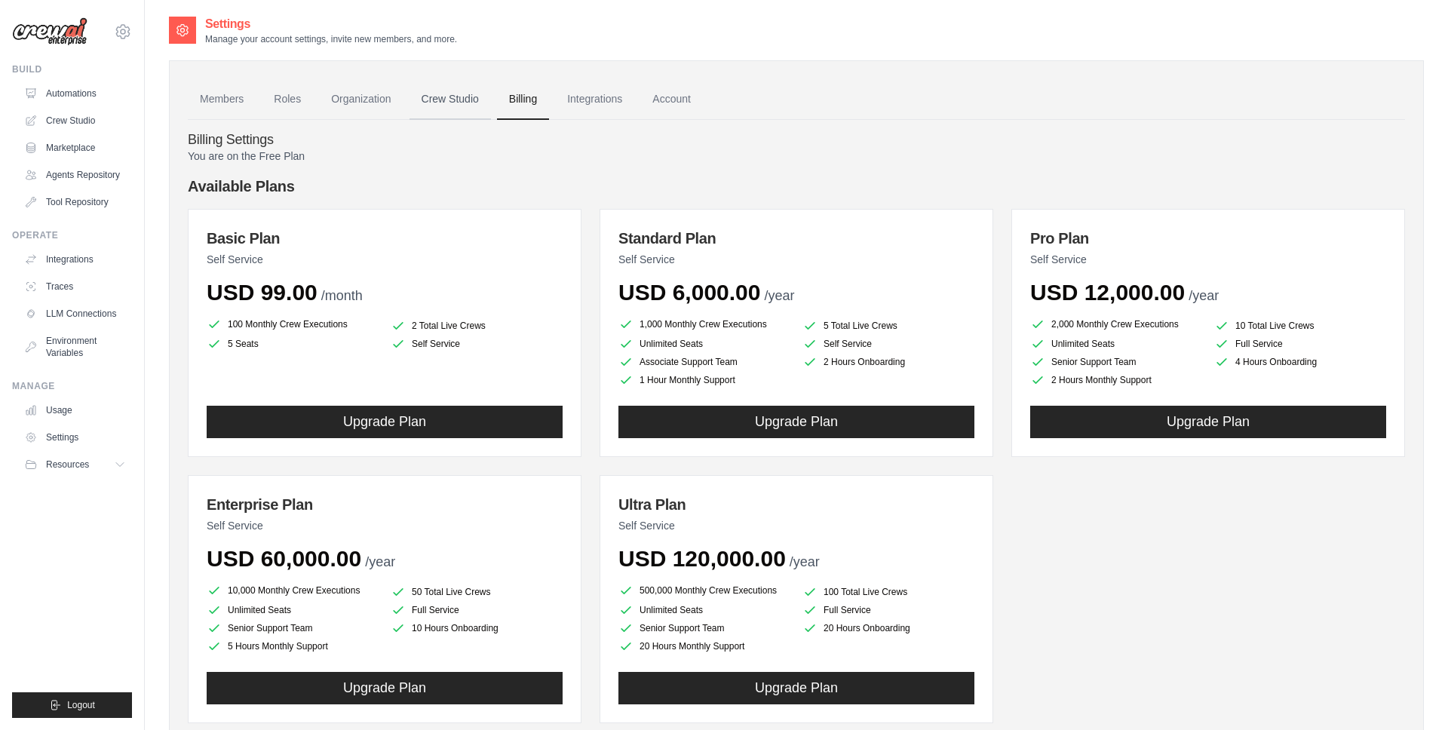
click at [442, 103] on link "Crew Studio" at bounding box center [449, 99] width 81 height 41
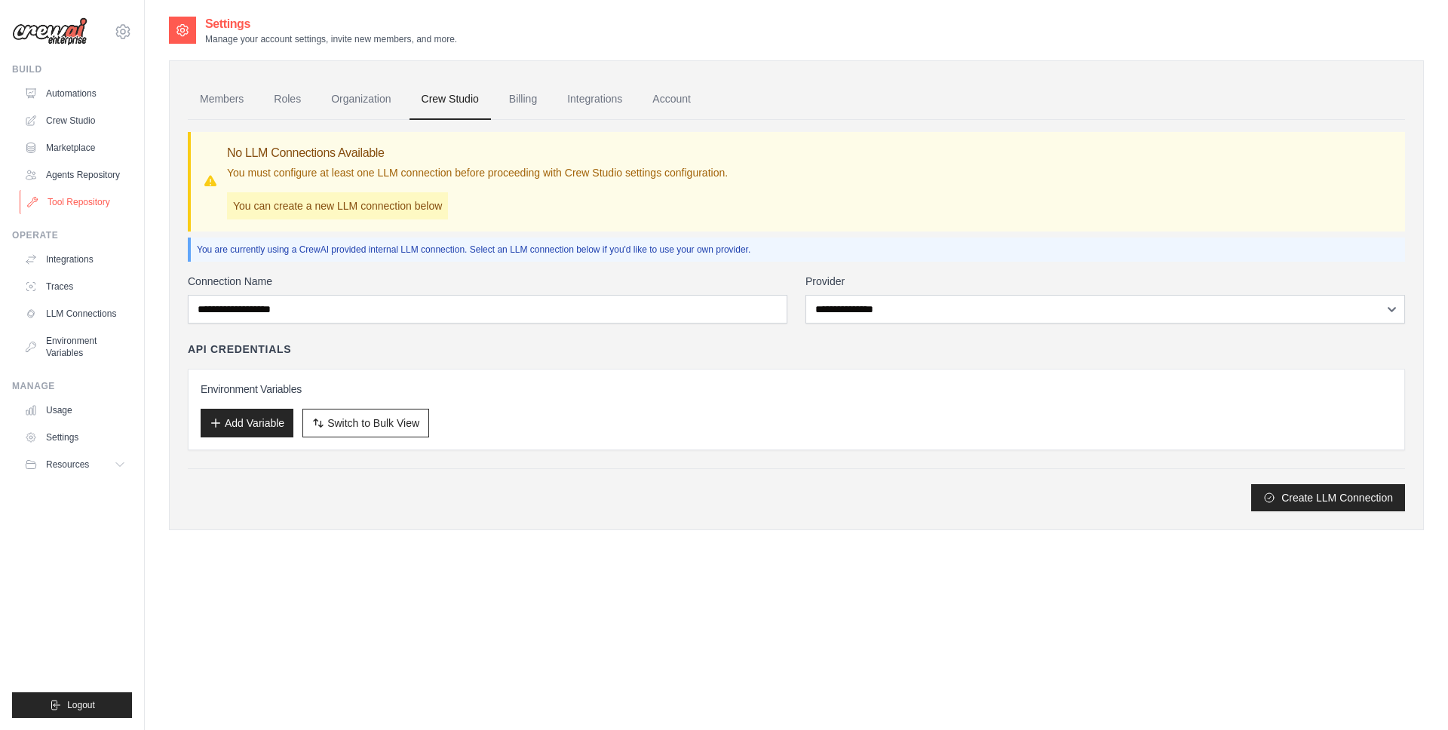
click at [106, 201] on link "Tool Repository" at bounding box center [77, 202] width 114 height 24
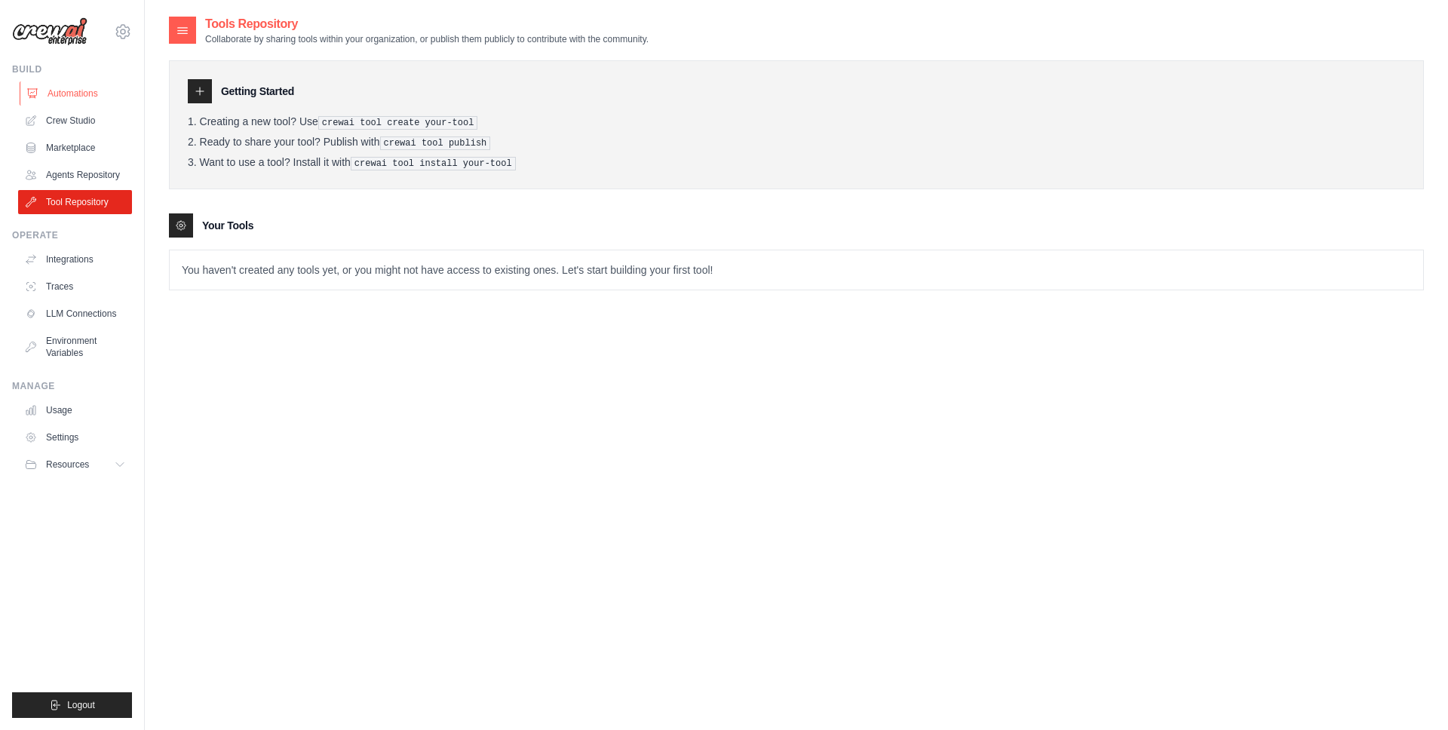
click at [73, 99] on link "Automations" at bounding box center [77, 93] width 114 height 24
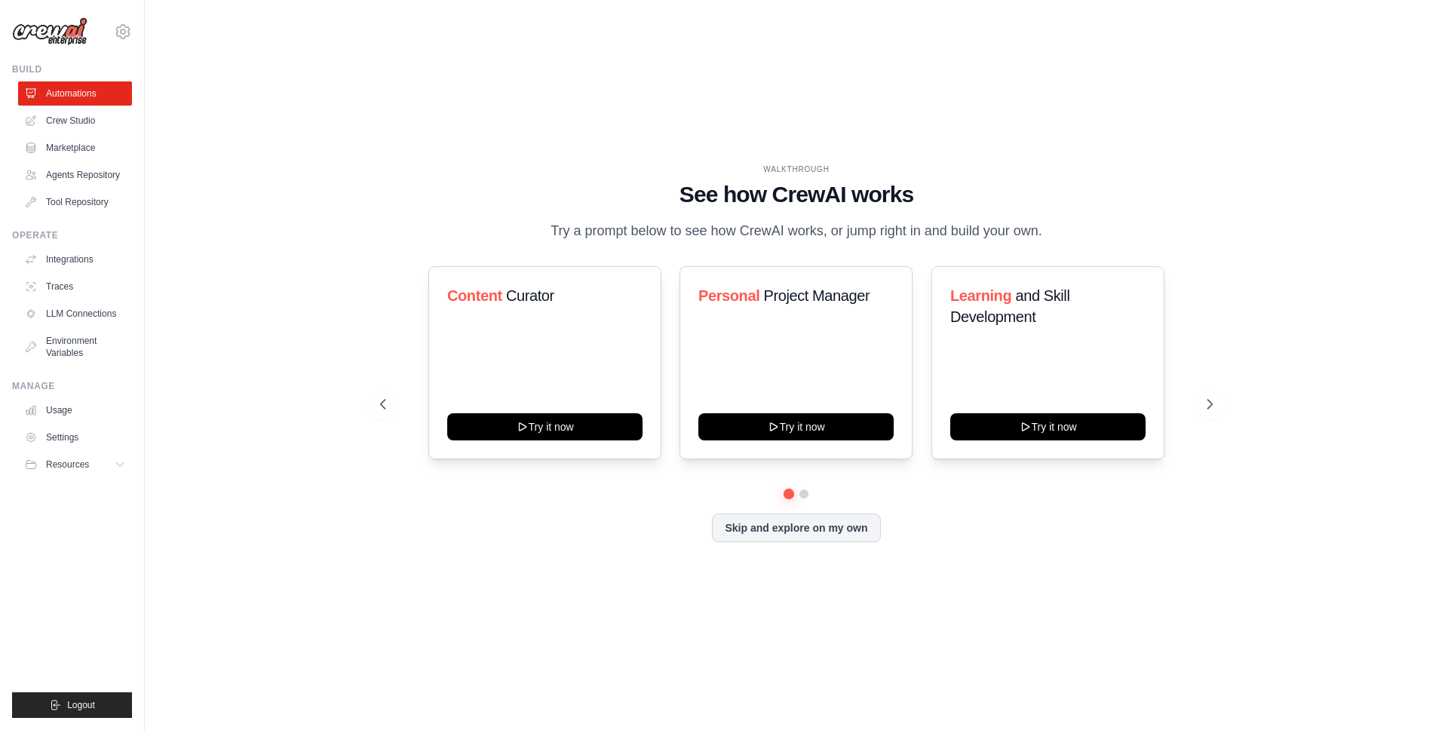
click at [73, 35] on img at bounding box center [49, 31] width 75 height 29
click at [773, 537] on button "Skip and explore on my own" at bounding box center [796, 526] width 168 height 29
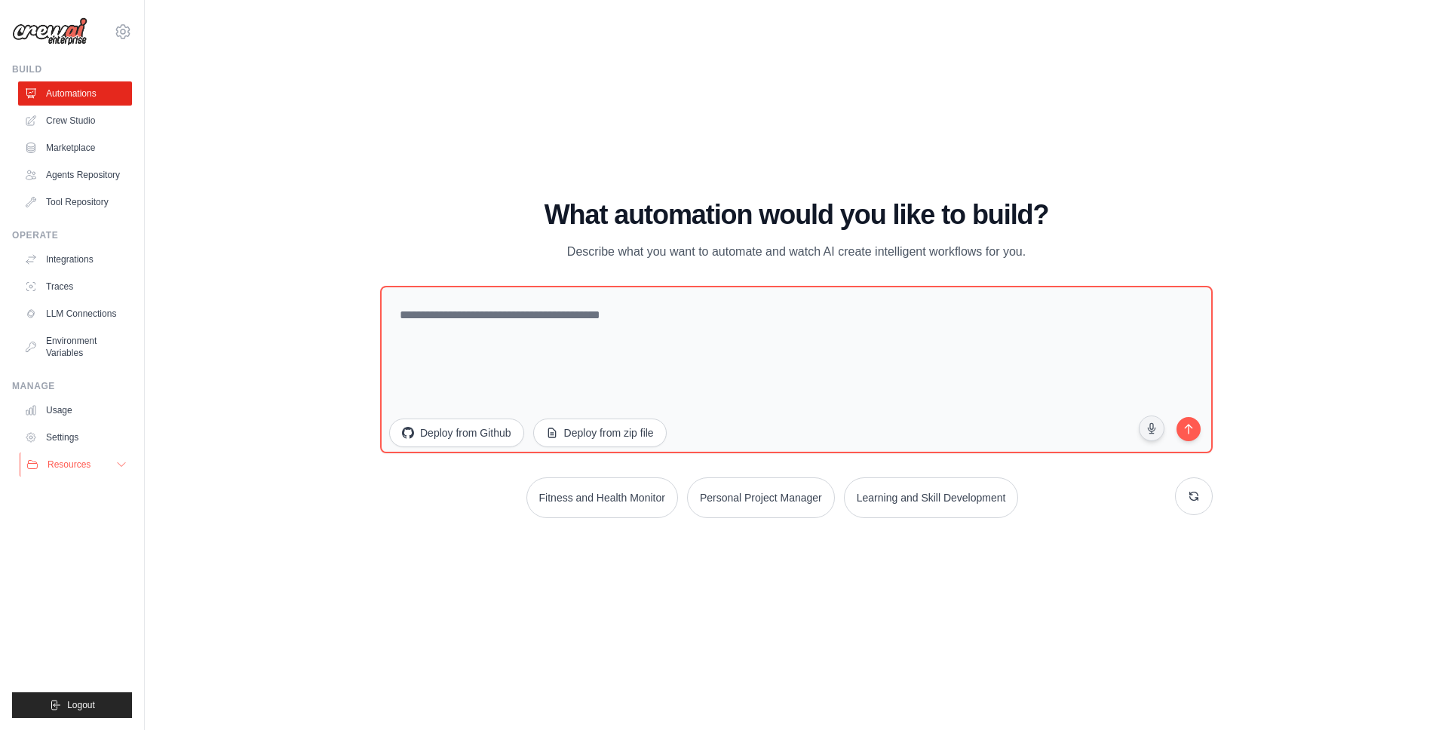
click at [85, 469] on span "Resources" at bounding box center [69, 464] width 43 height 12
click at [16, 67] on div "Build" at bounding box center [72, 69] width 120 height 12
click at [128, 32] on icon at bounding box center [123, 32] width 18 height 18
click at [94, 32] on div "bthiago@gmail.com Settings" at bounding box center [72, 24] width 120 height 48
click at [45, 35] on img at bounding box center [49, 31] width 75 height 29
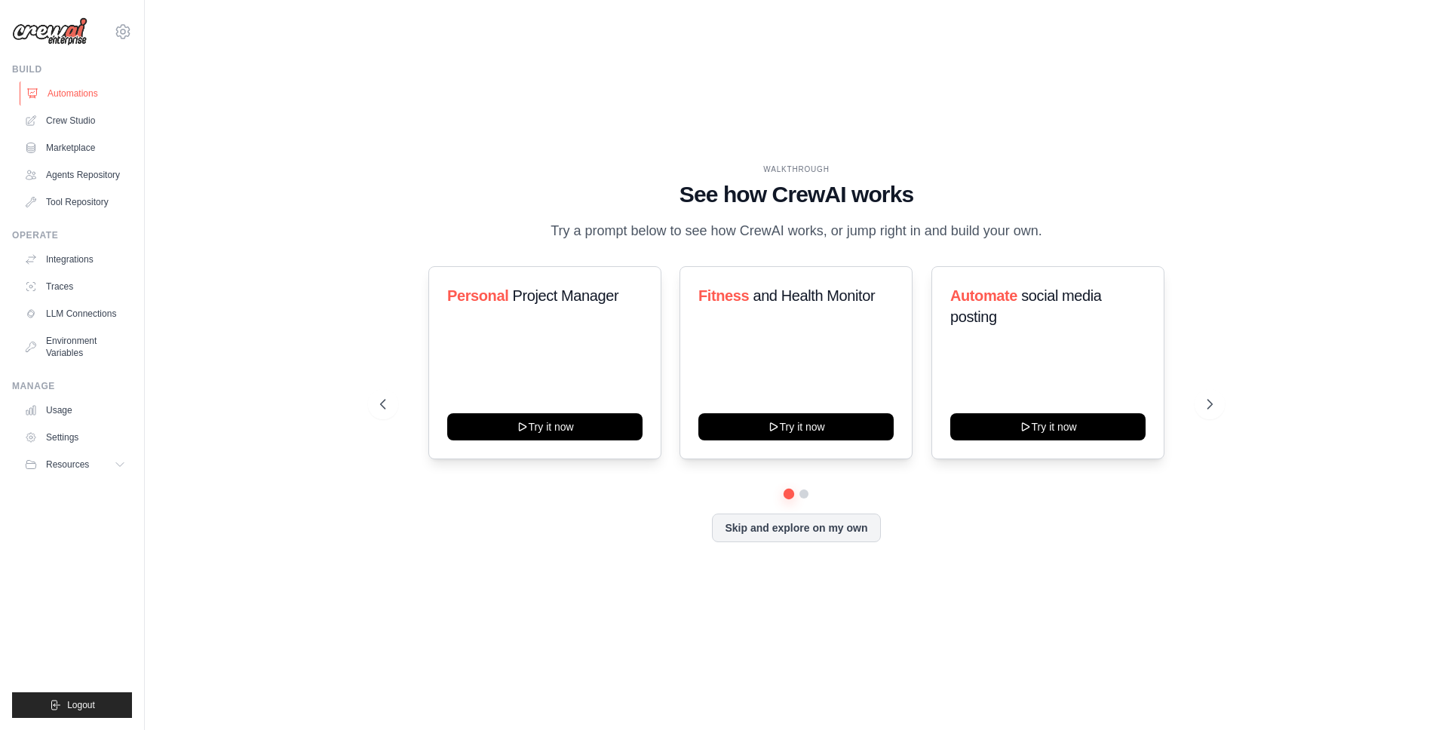
click at [77, 96] on link "Automations" at bounding box center [77, 93] width 114 height 24
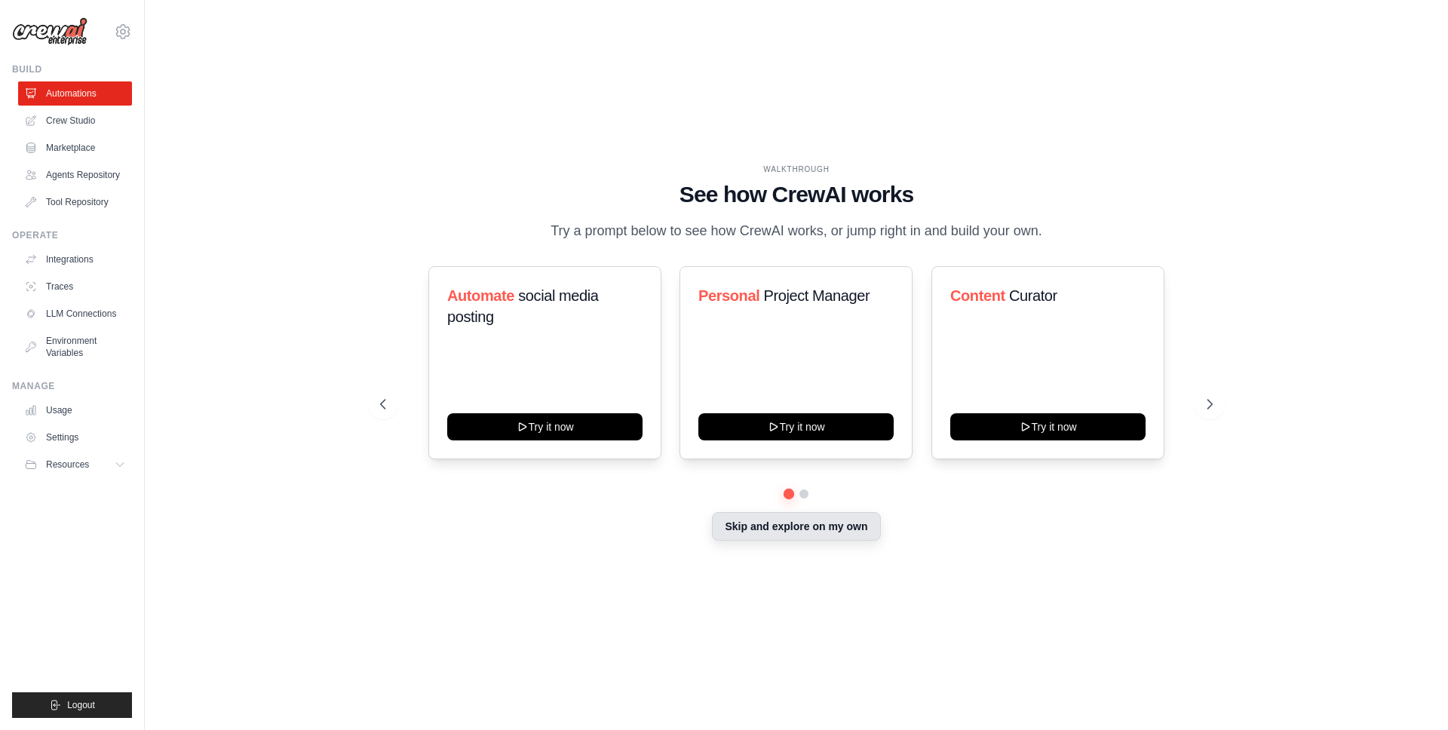
click at [774, 532] on button "Skip and explore on my own" at bounding box center [796, 526] width 168 height 29
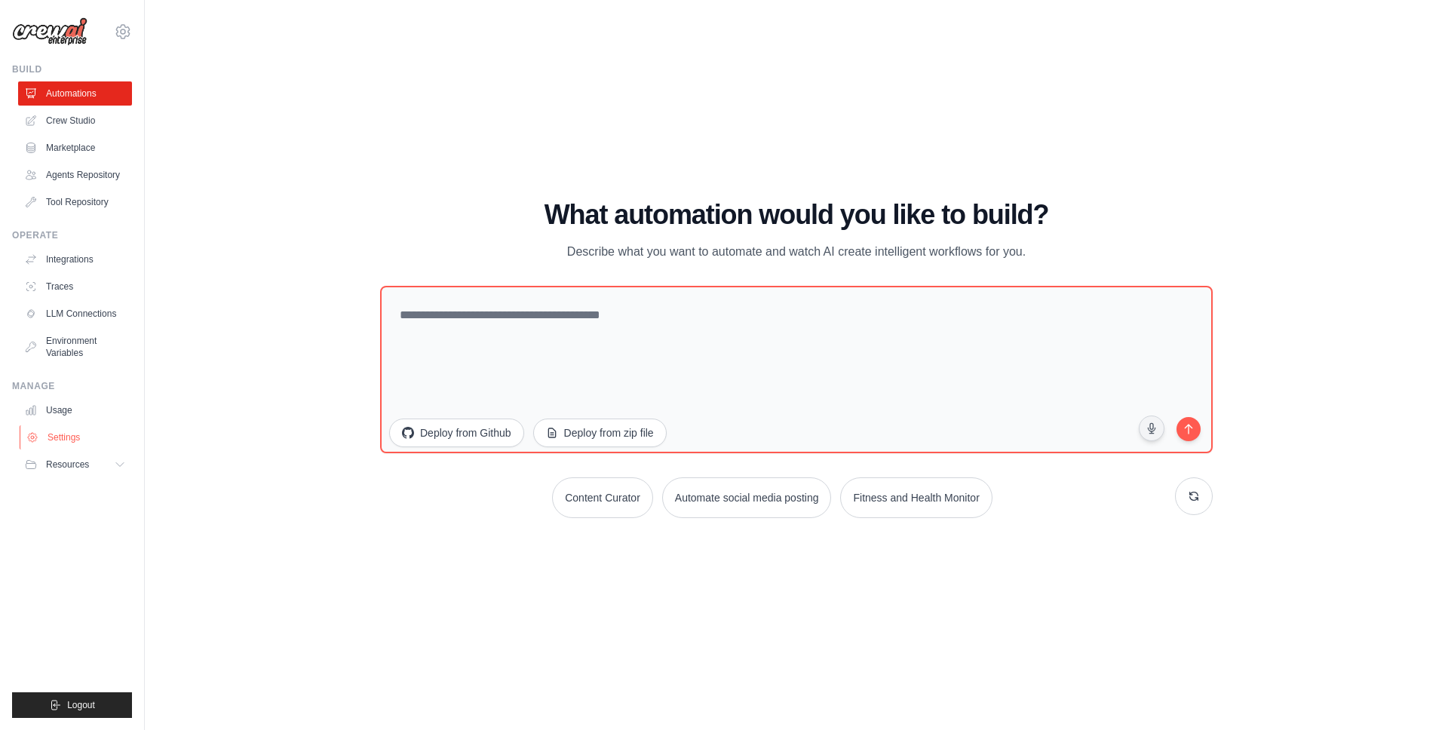
click at [46, 431] on link "Settings" at bounding box center [77, 437] width 114 height 24
click at [43, 412] on link "Usage" at bounding box center [77, 410] width 114 height 24
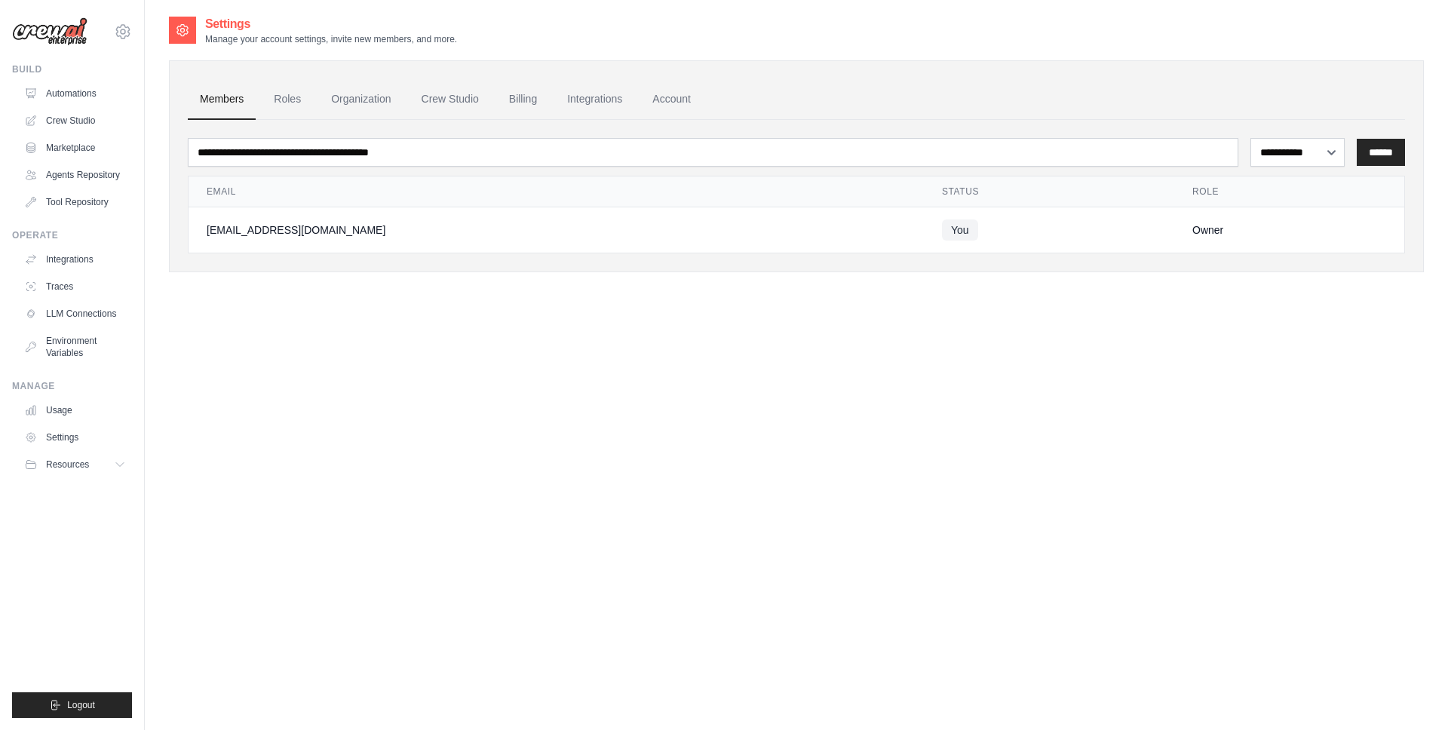
click at [43, 412] on link "Usage" at bounding box center [75, 410] width 114 height 24
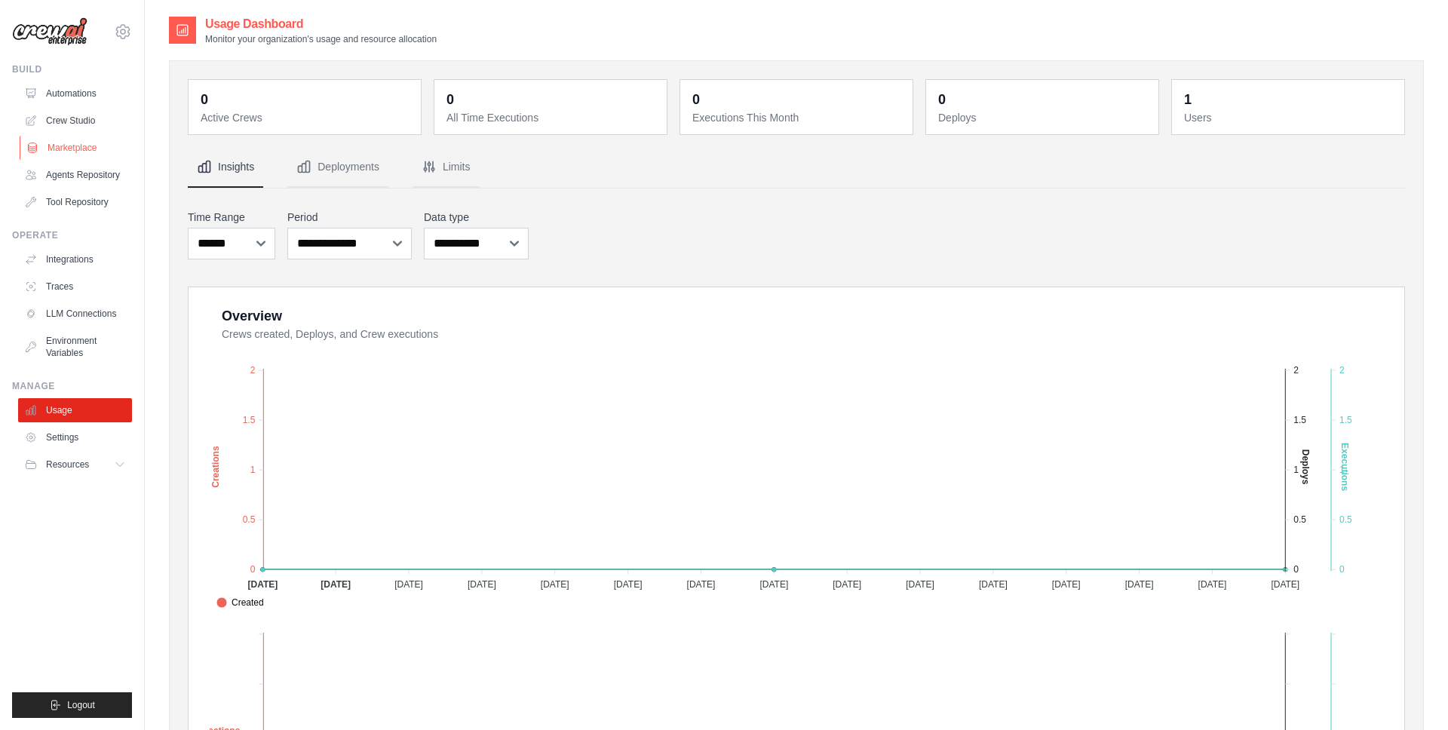
click at [81, 147] on link "Marketplace" at bounding box center [77, 148] width 114 height 24
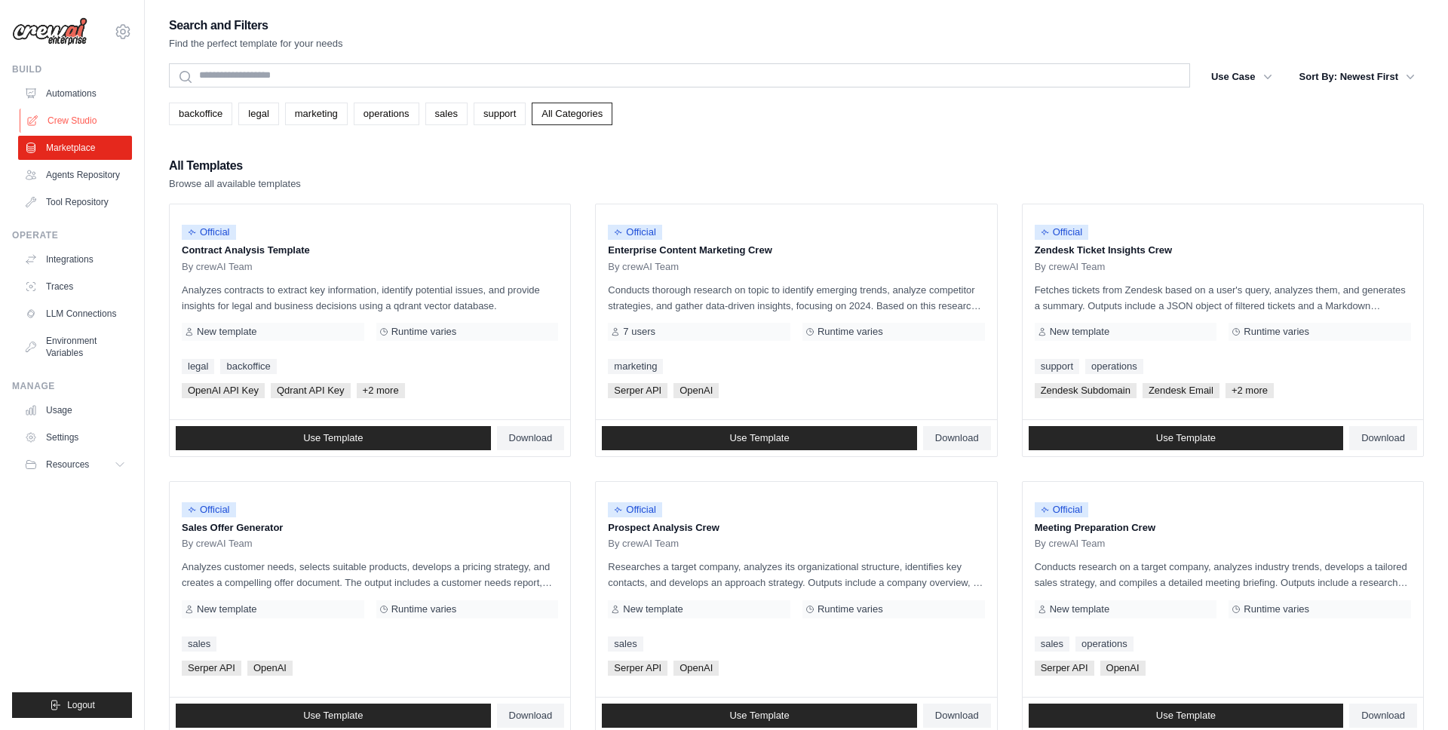
click at [77, 123] on link "Crew Studio" at bounding box center [77, 121] width 114 height 24
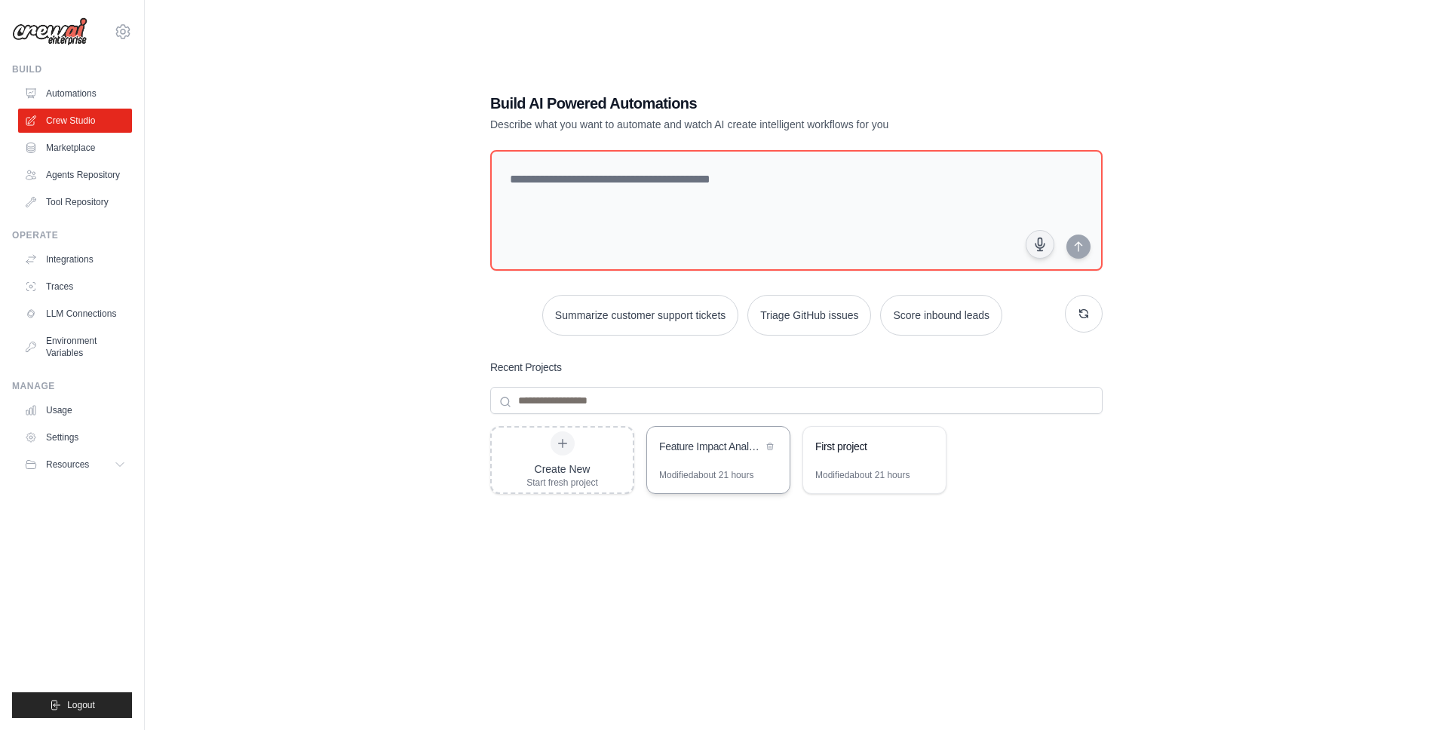
click at [737, 446] on div "Feature Impact Analysis Automation" at bounding box center [710, 446] width 103 height 15
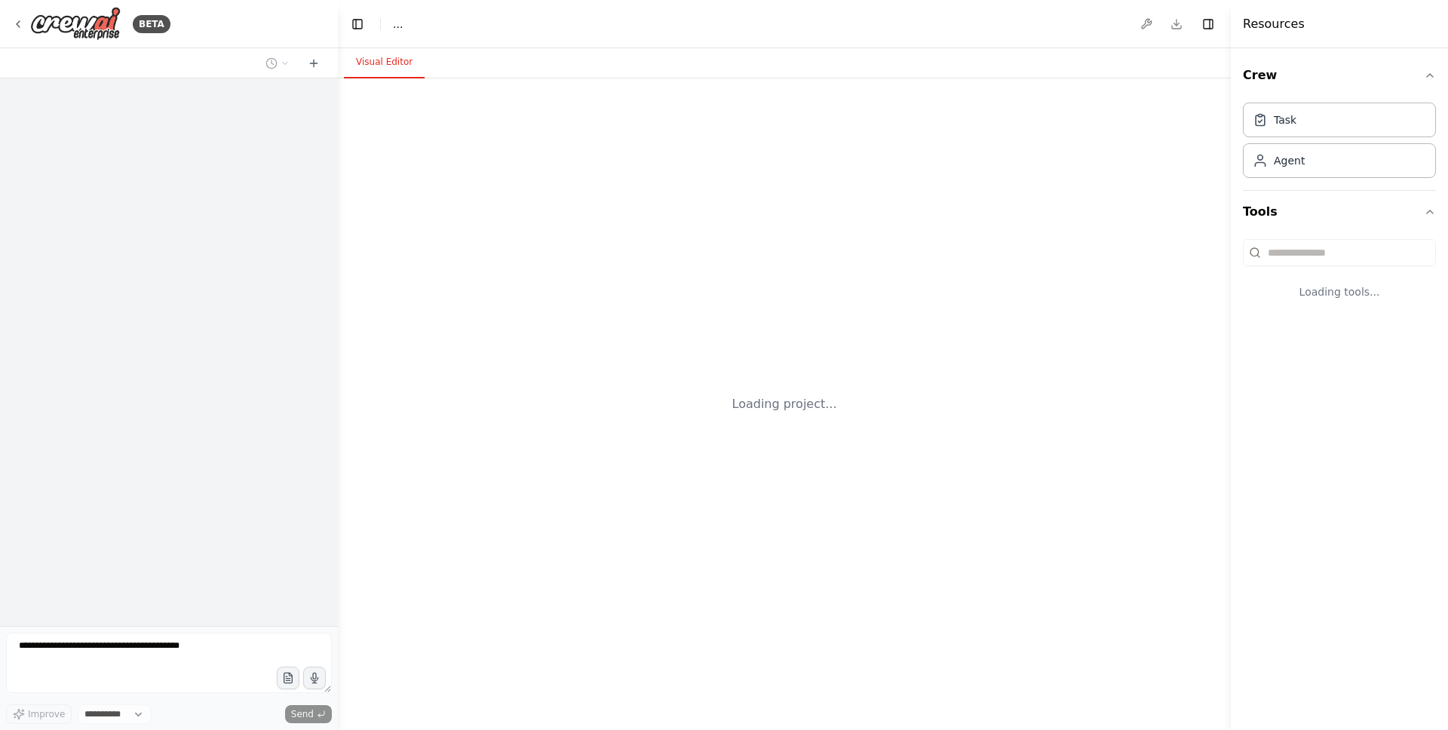
select select "****"
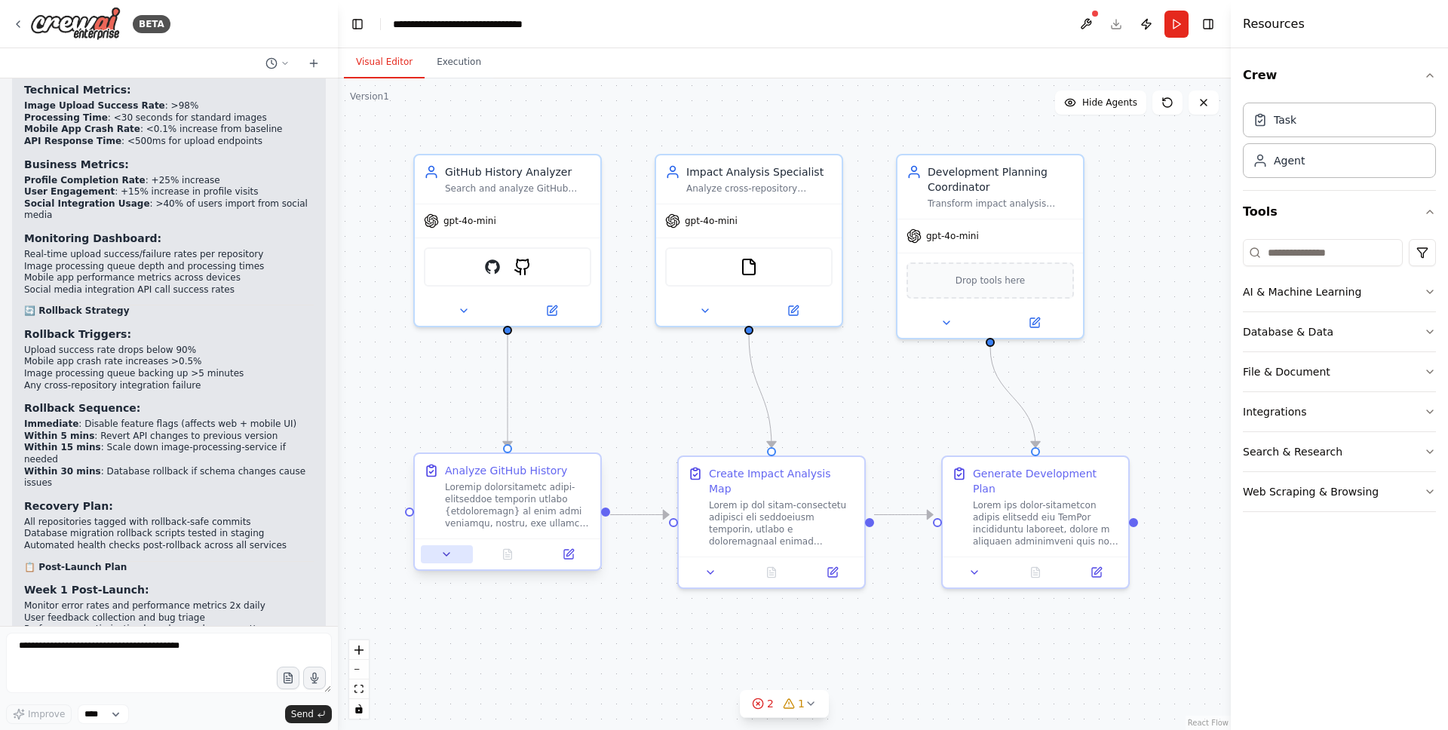
click at [442, 555] on icon at bounding box center [446, 554] width 12 height 12
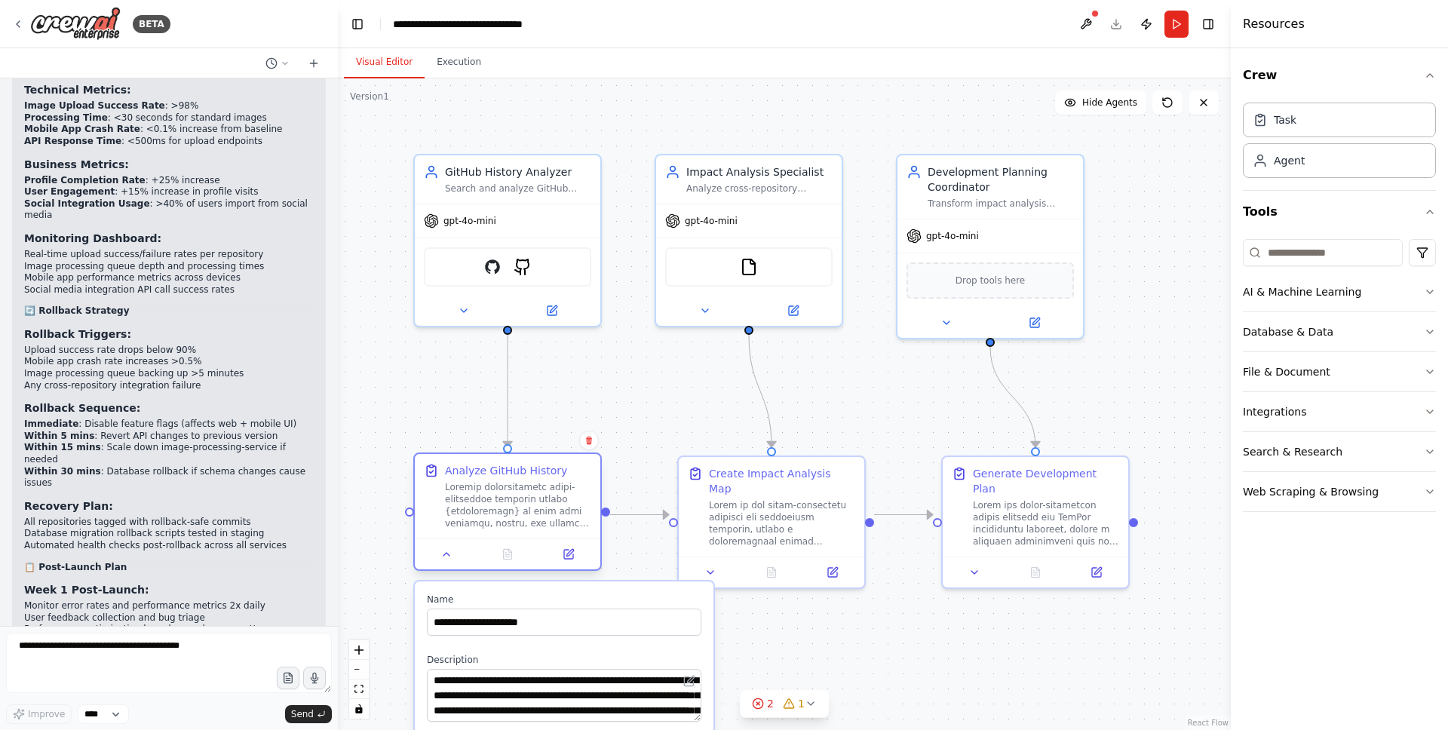
scroll to position [6836, 0]
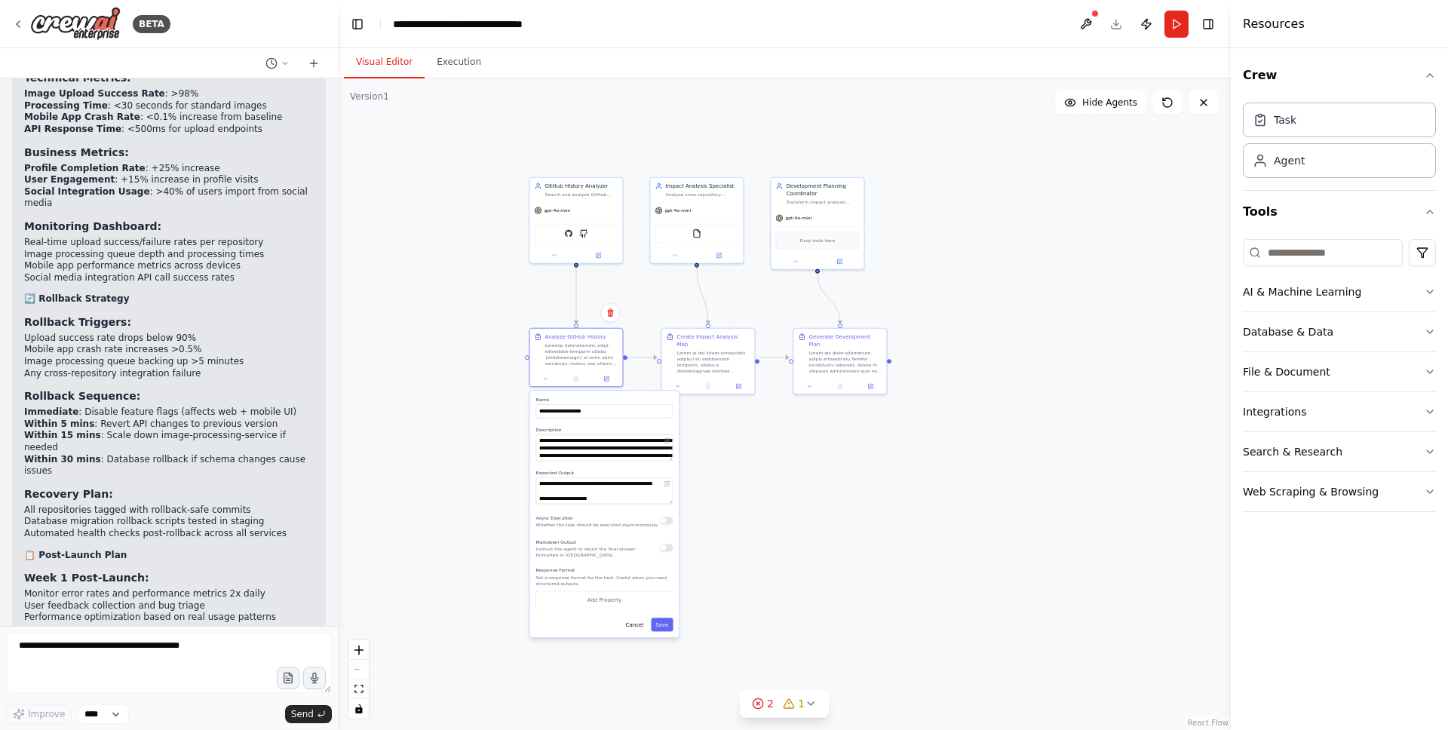
drag, startPoint x: 948, startPoint y: 587, endPoint x: 799, endPoint y: 426, distance: 219.8
click at [1009, 376] on div ".deletable-edge-delete-btn { width: 20px; height: 20px; border: 0px solid #ffff…" at bounding box center [784, 404] width 893 height 652
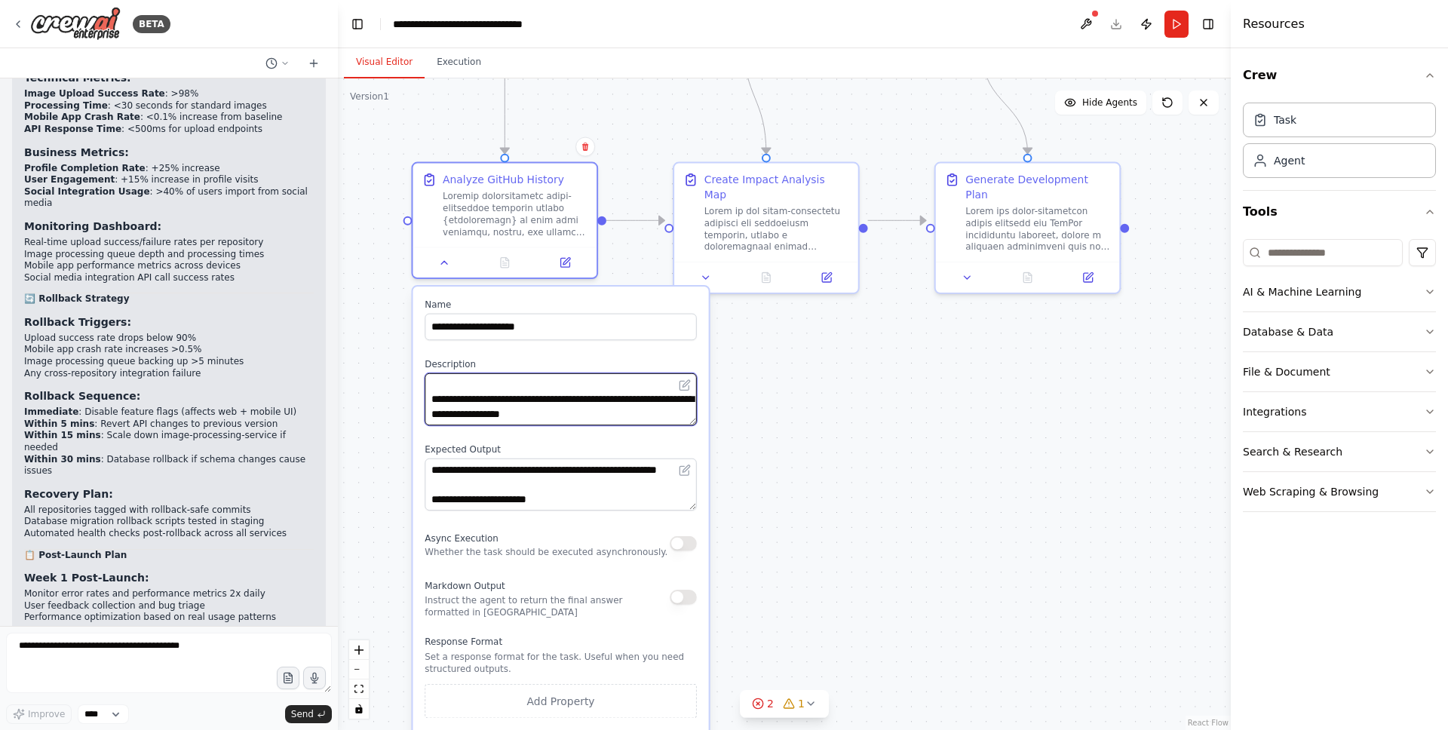
scroll to position [558, 0]
drag, startPoint x: 602, startPoint y: 392, endPoint x: 638, endPoint y: 425, distance: 48.0
click at [638, 425] on textarea at bounding box center [560, 399] width 271 height 52
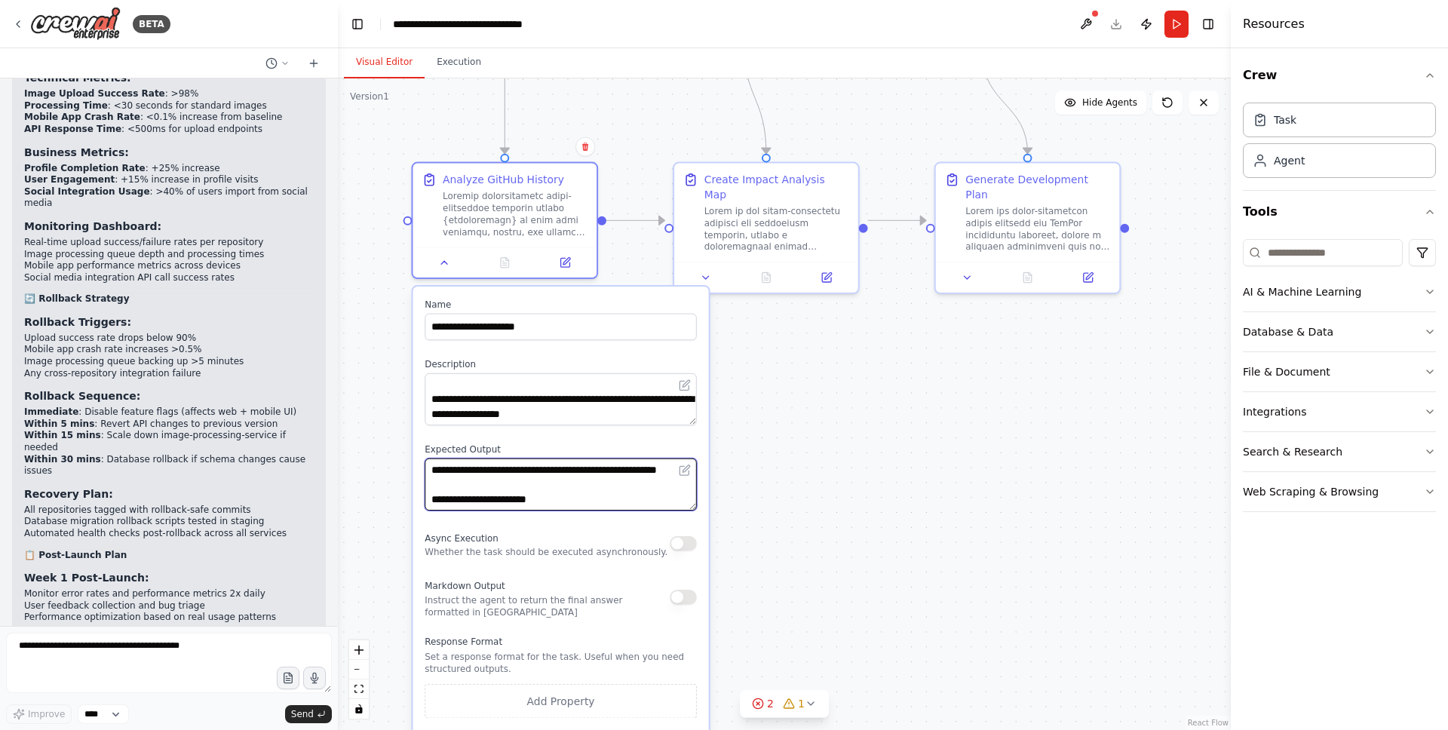
click at [493, 471] on textarea at bounding box center [560, 484] width 271 height 52
drag, startPoint x: 454, startPoint y: 471, endPoint x: 593, endPoint y: 513, distance: 145.8
click at [593, 513] on div "**********" at bounding box center [560, 531] width 296 height 489
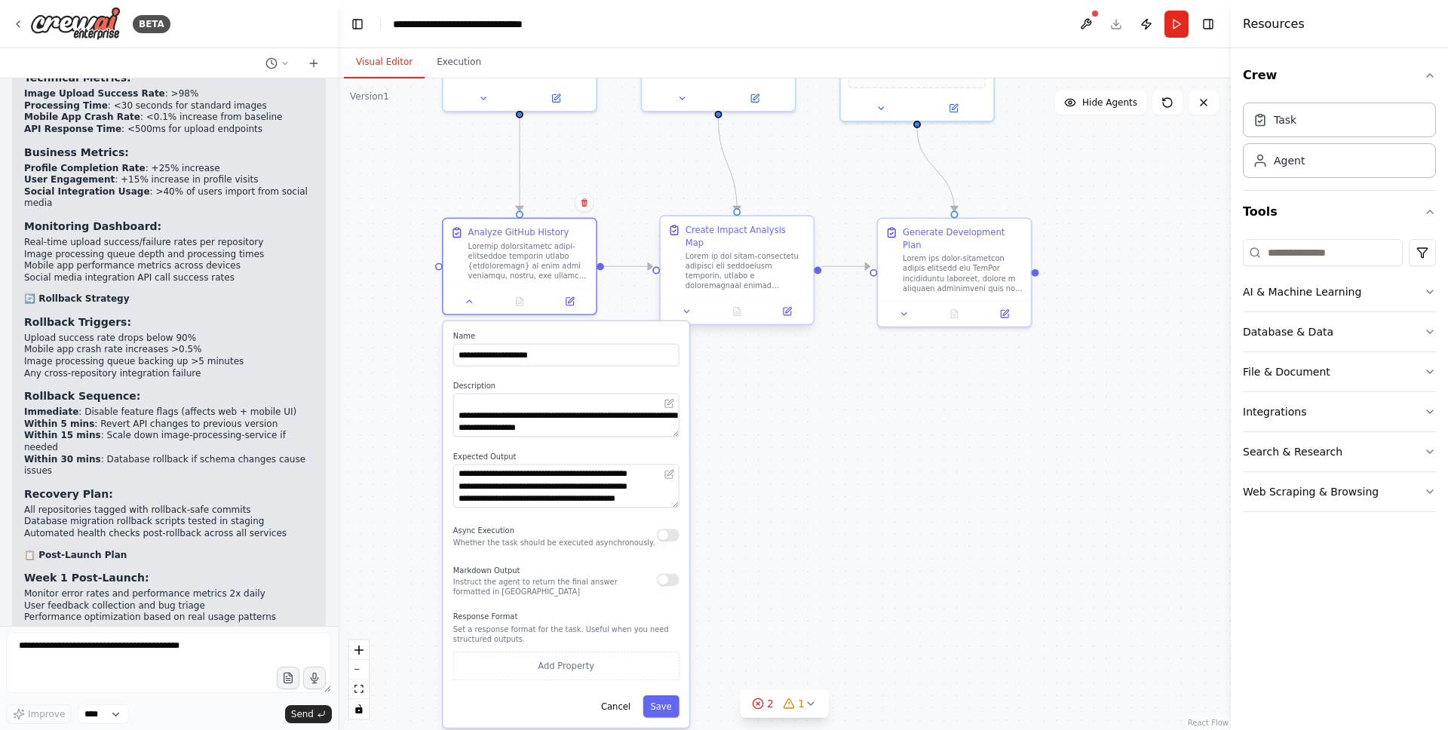
click at [747, 256] on div at bounding box center [745, 271] width 121 height 40
click at [734, 258] on div at bounding box center [745, 271] width 121 height 40
click at [687, 306] on icon at bounding box center [687, 311] width 10 height 10
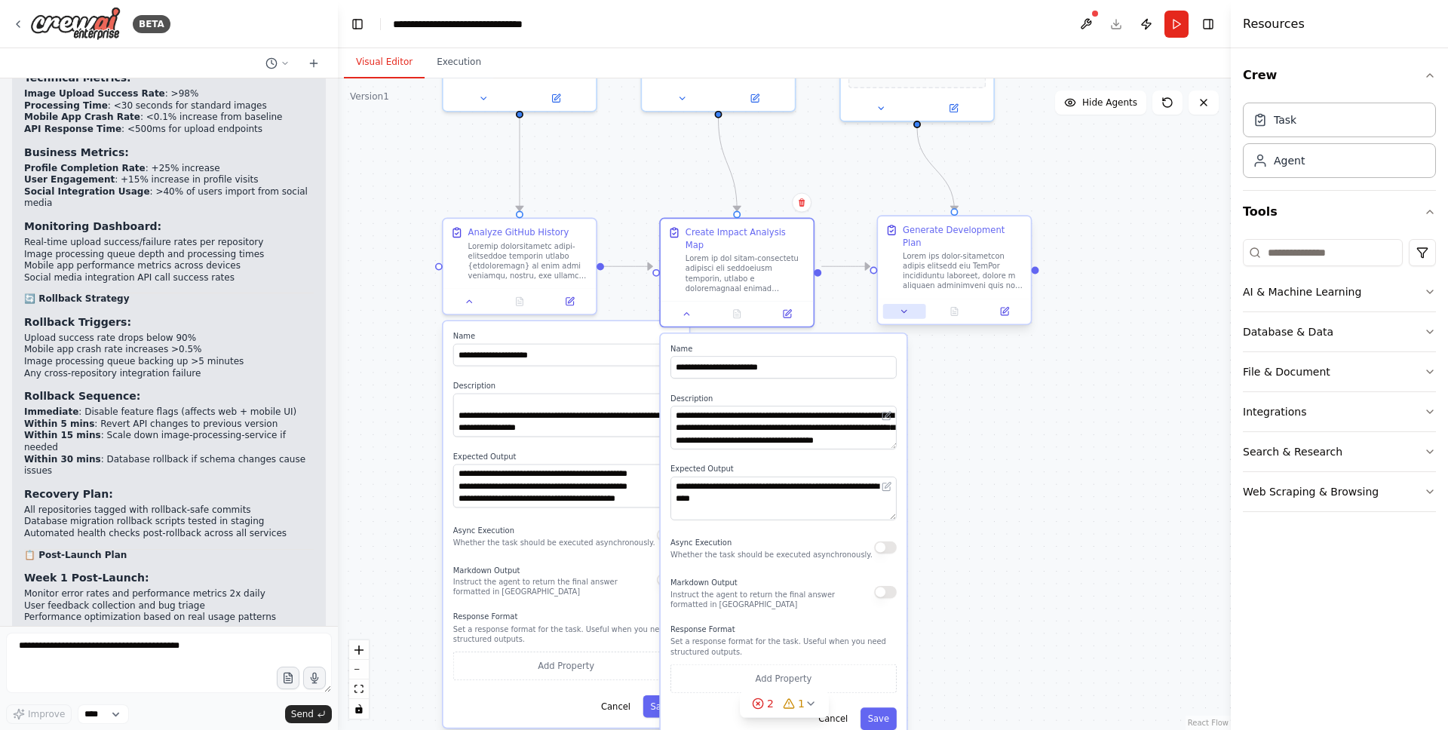
click at [903, 310] on icon at bounding box center [904, 311] width 5 height 2
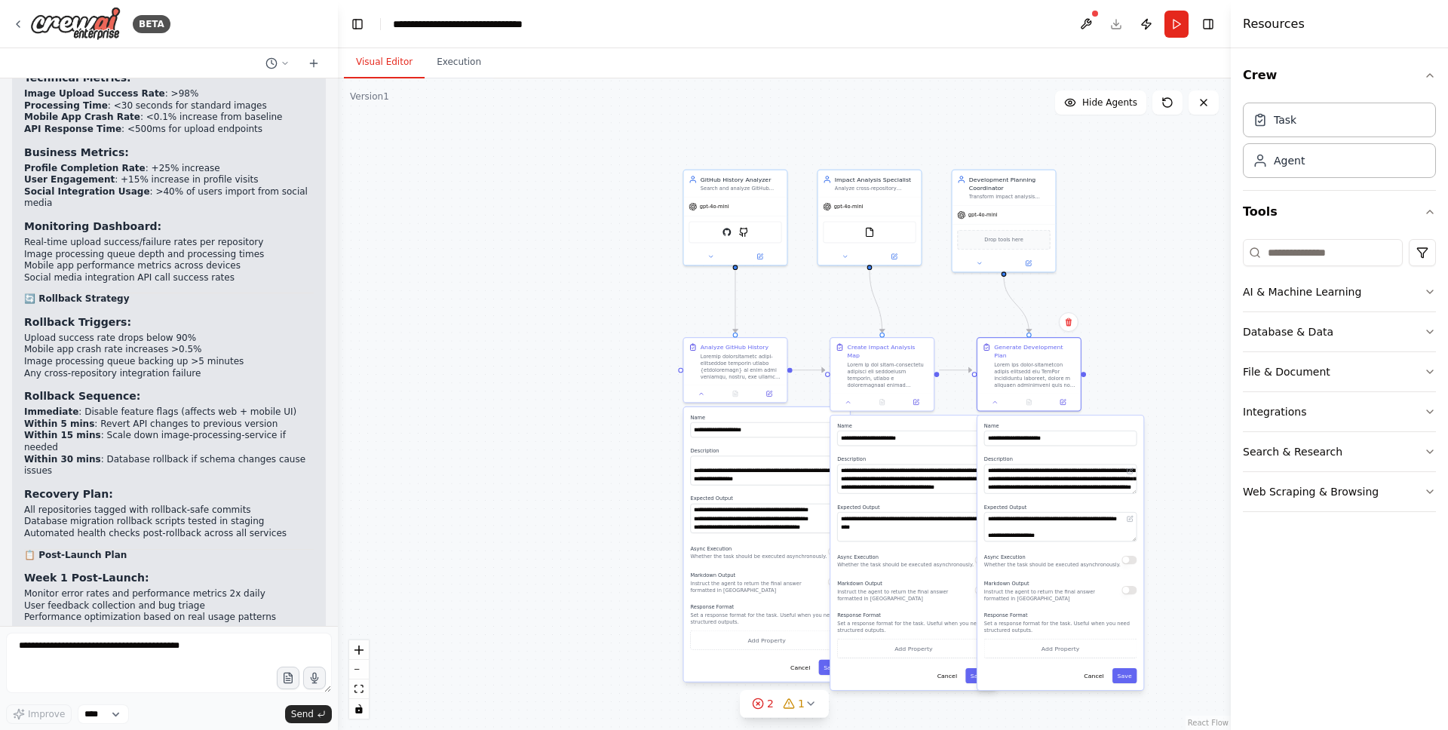
drag, startPoint x: 1092, startPoint y: 183, endPoint x: 1116, endPoint y: 280, distance: 99.5
click at [1116, 280] on div ".deletable-edge-delete-btn { width: 20px; height: 20px; border: 0px solid #ffff…" at bounding box center [784, 404] width 893 height 652
